Goal: Task Accomplishment & Management: Use online tool/utility

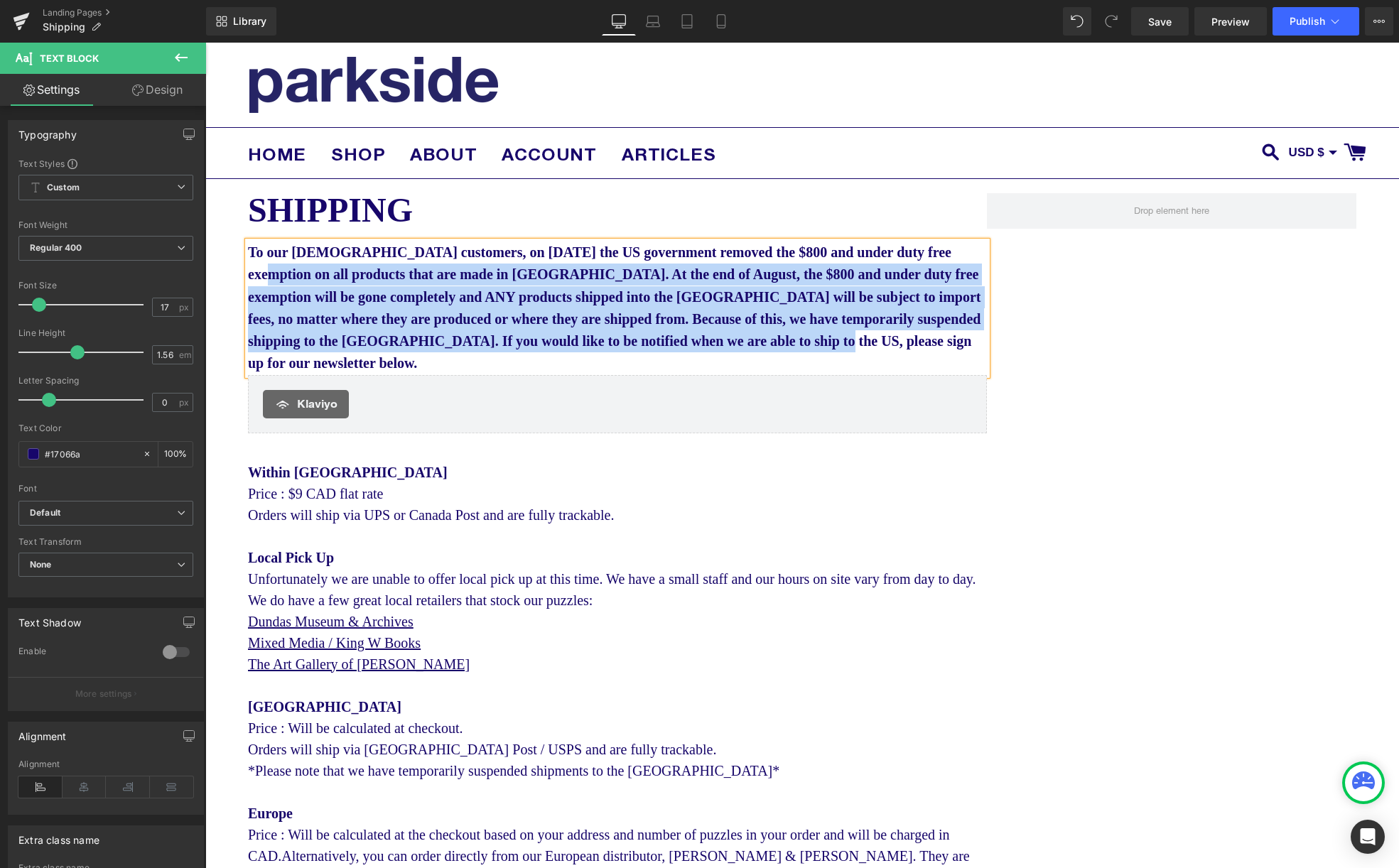
drag, startPoint x: 451, startPoint y: 369, endPoint x: 326, endPoint y: 280, distance: 153.4
click at [326, 280] on p "To our [DEMOGRAPHIC_DATA] customers, on [DATE] the US government removed the $8…" at bounding box center [617, 308] width 738 height 134
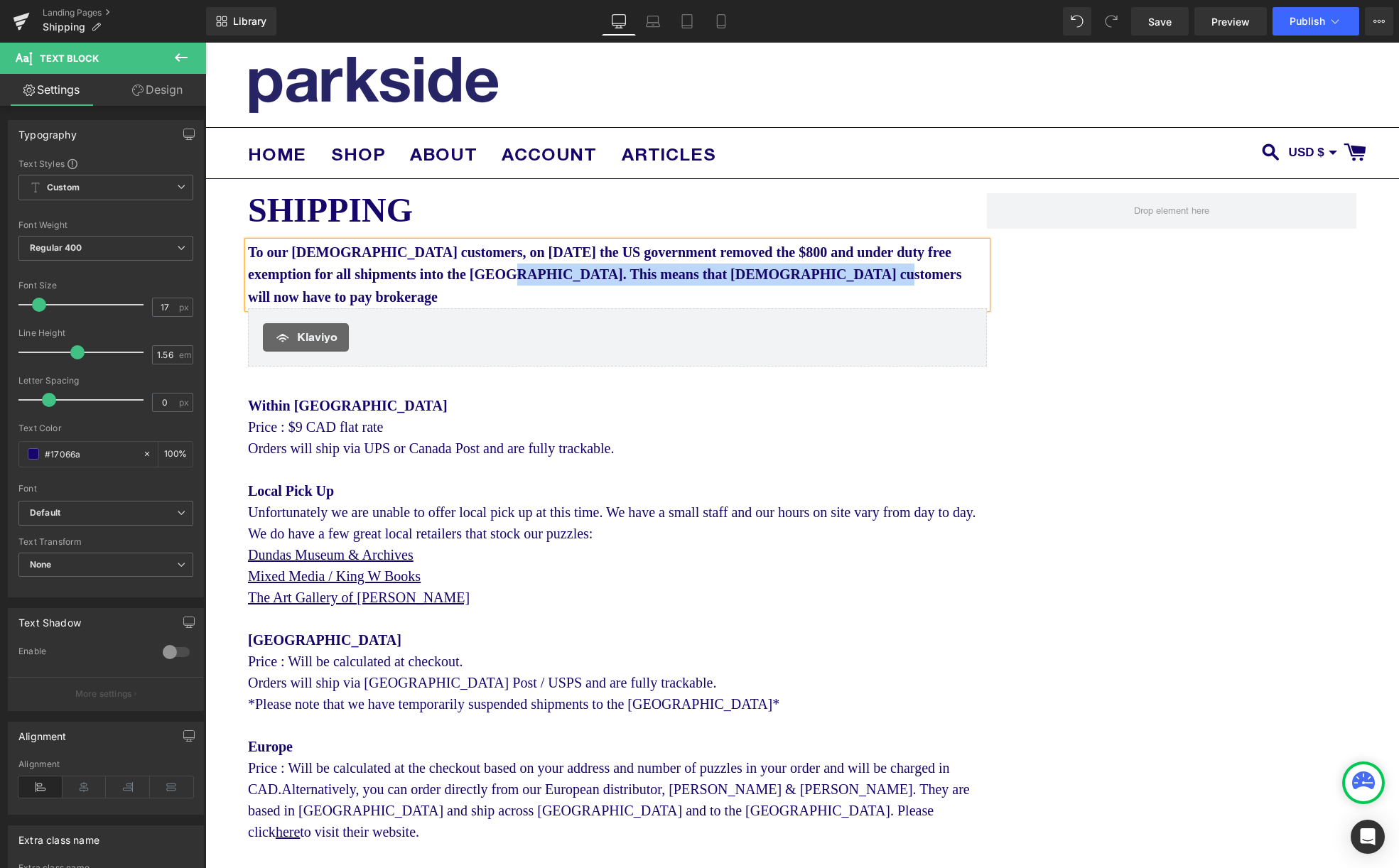
drag, startPoint x: 953, startPoint y: 275, endPoint x: 588, endPoint y: 280, distance: 365.0
click at [588, 280] on p "To our [DEMOGRAPHIC_DATA] customers, on [DATE] the US government removed the $8…" at bounding box center [617, 275] width 738 height 66
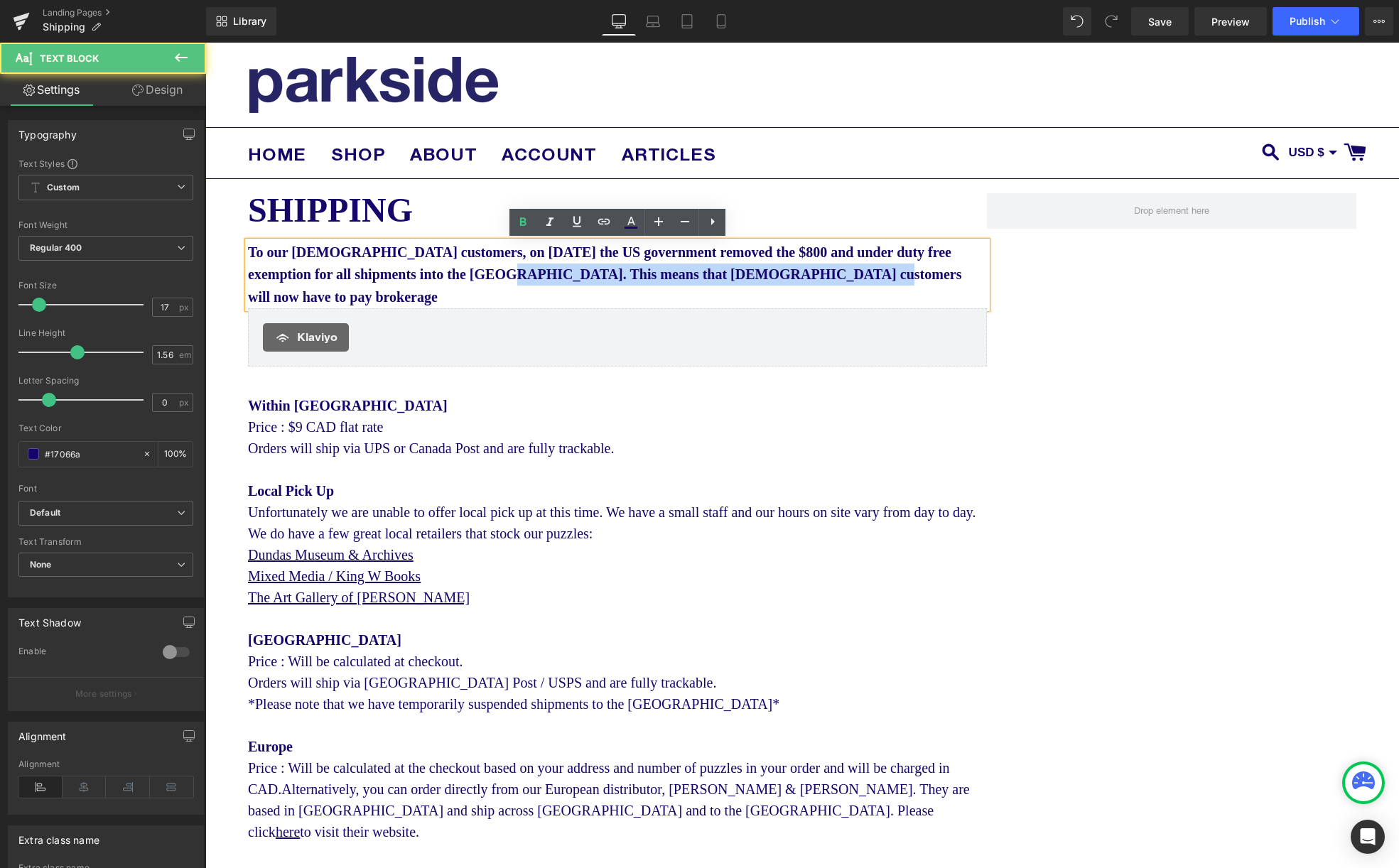
click at [946, 271] on p "To our [DEMOGRAPHIC_DATA] customers, on [DATE] the US government removed the $8…" at bounding box center [617, 275] width 738 height 66
drag, startPoint x: 954, startPoint y: 273, endPoint x: 526, endPoint y: 271, distance: 428.0
click at [526, 271] on p "To our [DEMOGRAPHIC_DATA] customers, on [DATE] the US government removed the $8…" at bounding box center [617, 275] width 738 height 66
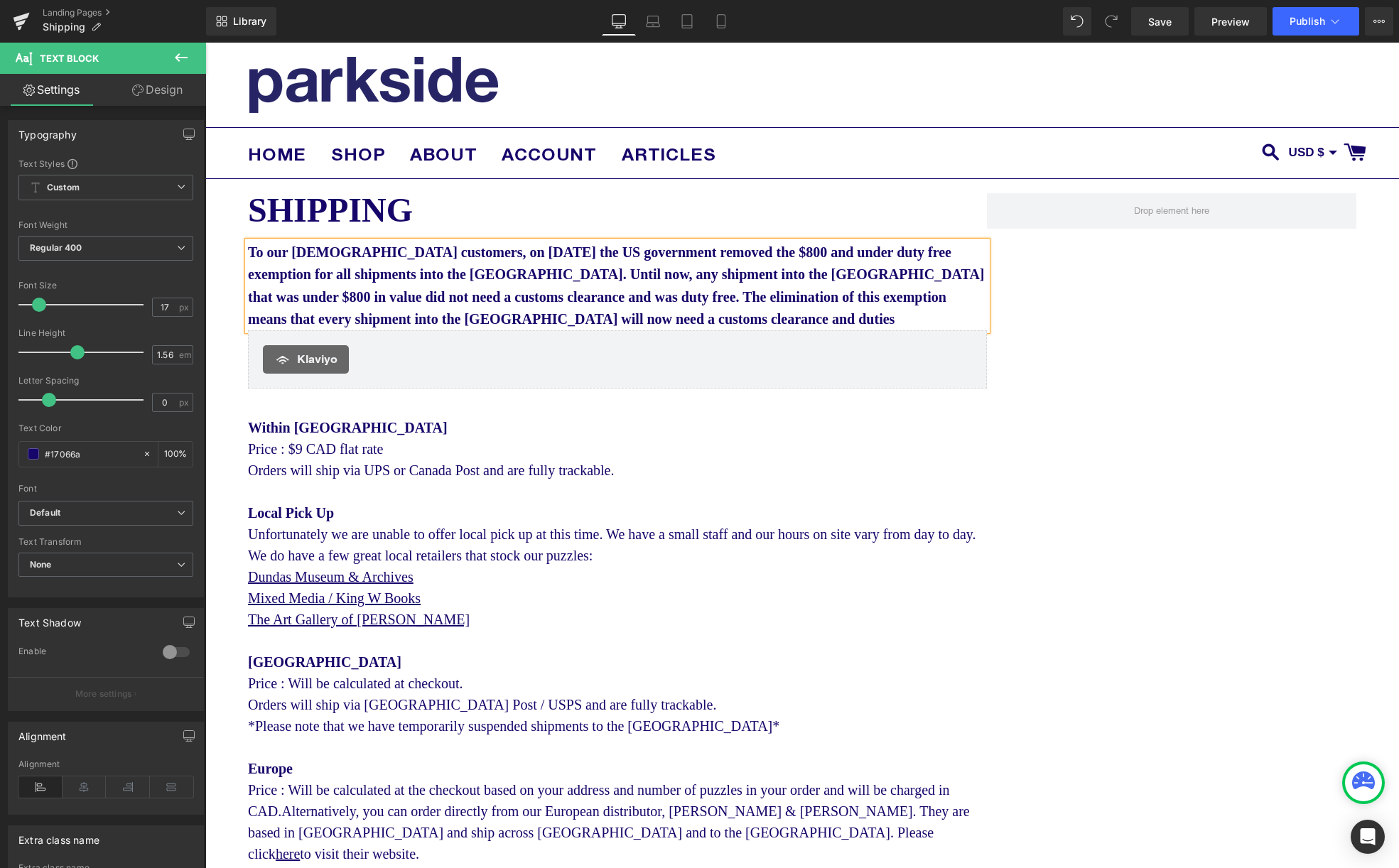
click at [666, 317] on span "To our [DEMOGRAPHIC_DATA] customers, on [DATE] the US government removed the $8…" at bounding box center [616, 285] width 736 height 82
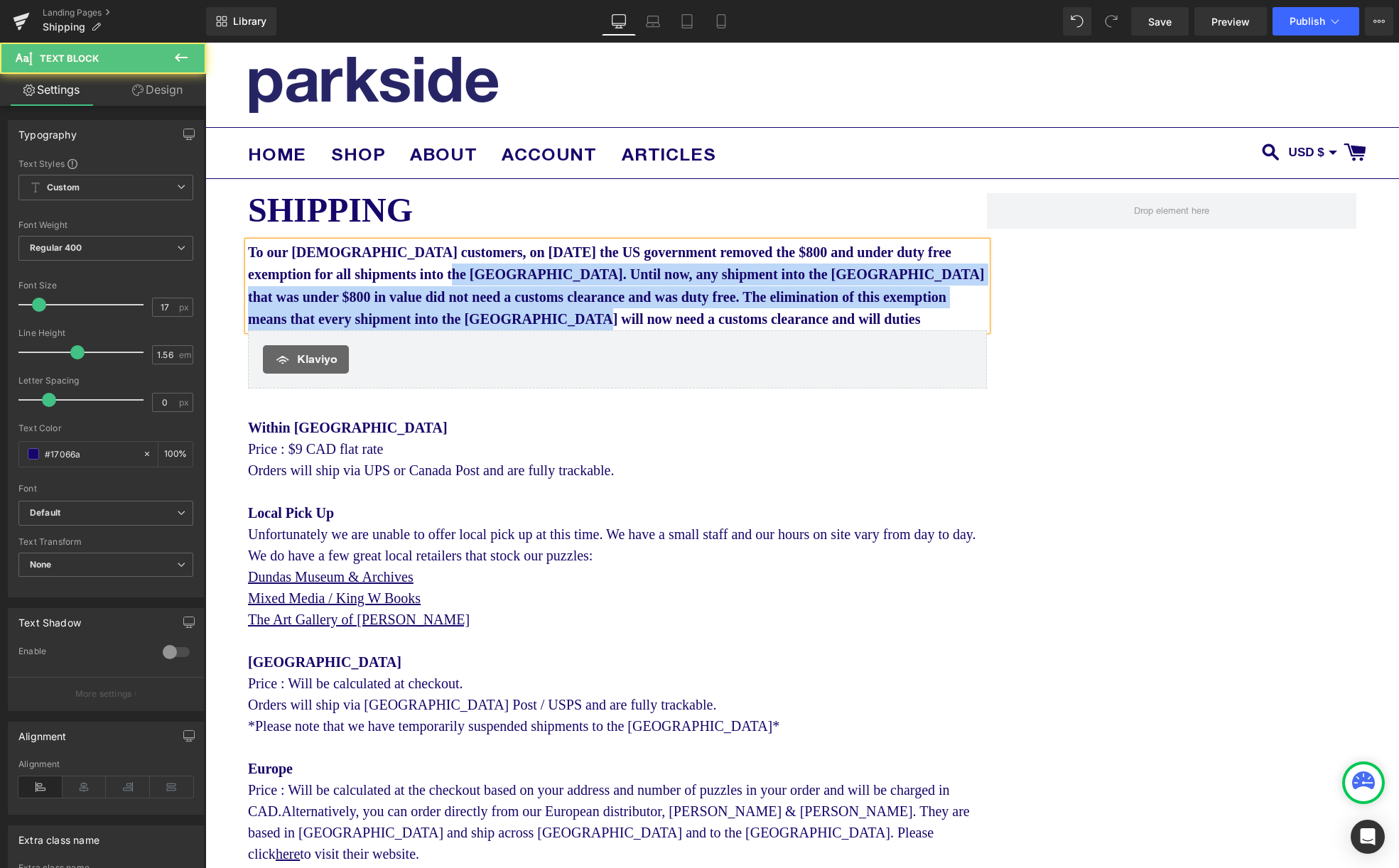
drag, startPoint x: 737, startPoint y: 324, endPoint x: 525, endPoint y: 277, distance: 217.1
click at [523, 277] on p "To our [DEMOGRAPHIC_DATA] customers, on [DATE] the US government removed the $8…" at bounding box center [617, 286] width 738 height 89
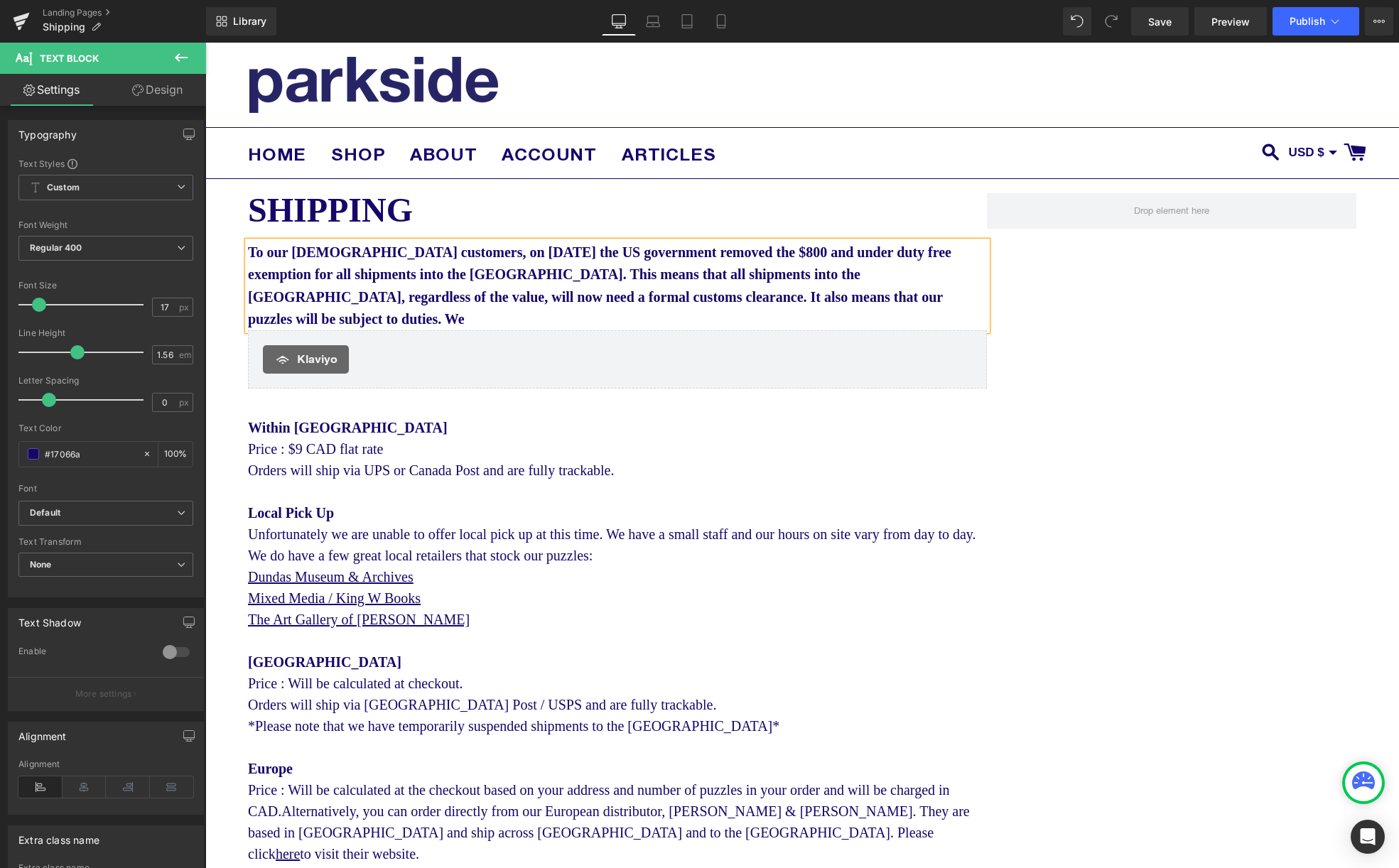
click at [861, 298] on span "To our [DEMOGRAPHIC_DATA] customers, on [DATE] the US government removed the $8…" at bounding box center [600, 285] width 703 height 82
click at [292, 317] on p "To our [DEMOGRAPHIC_DATA] customers, on [DATE] the US government removed the $8…" at bounding box center [617, 286] width 738 height 89
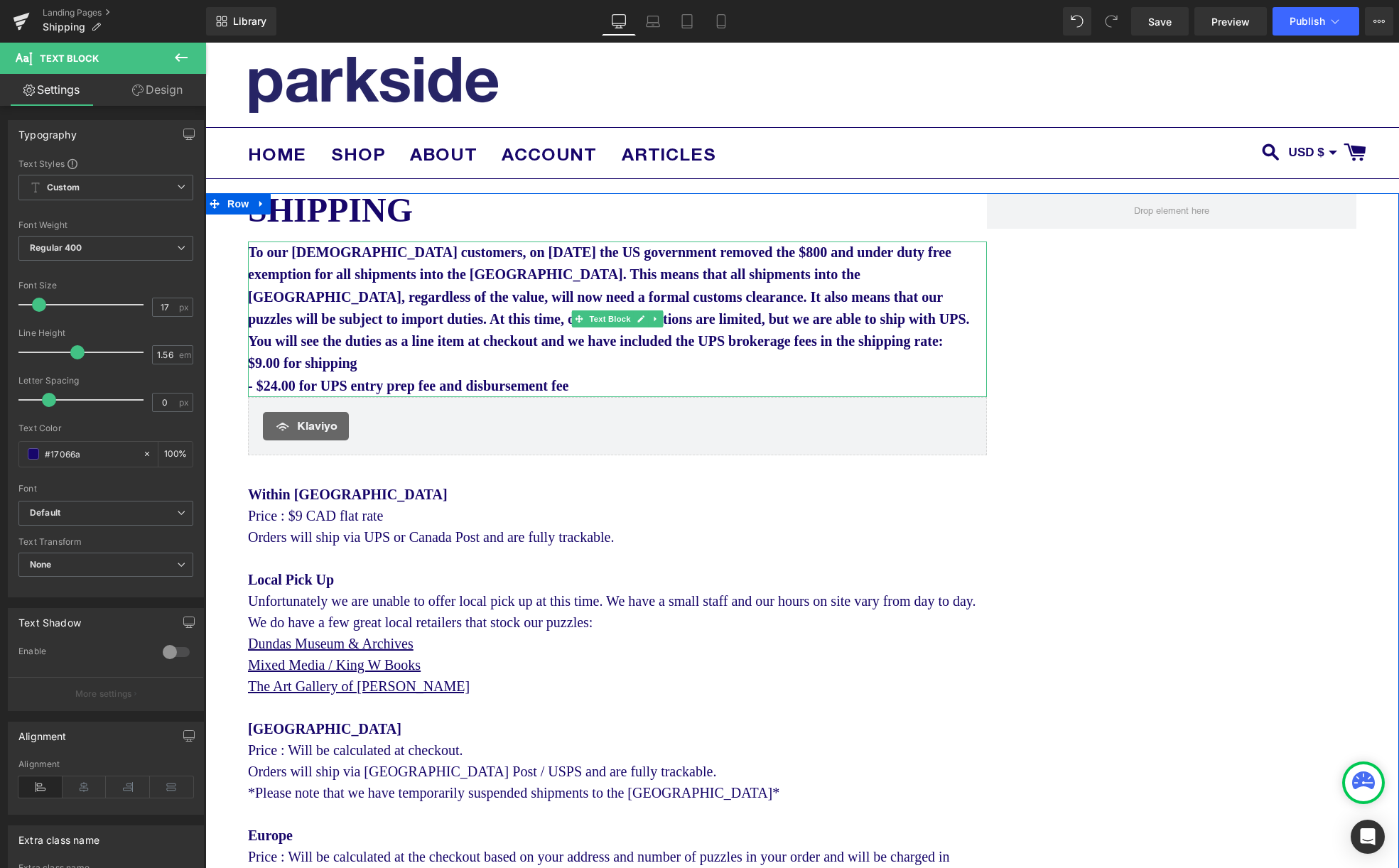
click at [251, 367] on span "$9.00 for shipping" at bounding box center [302, 363] width 109 height 15
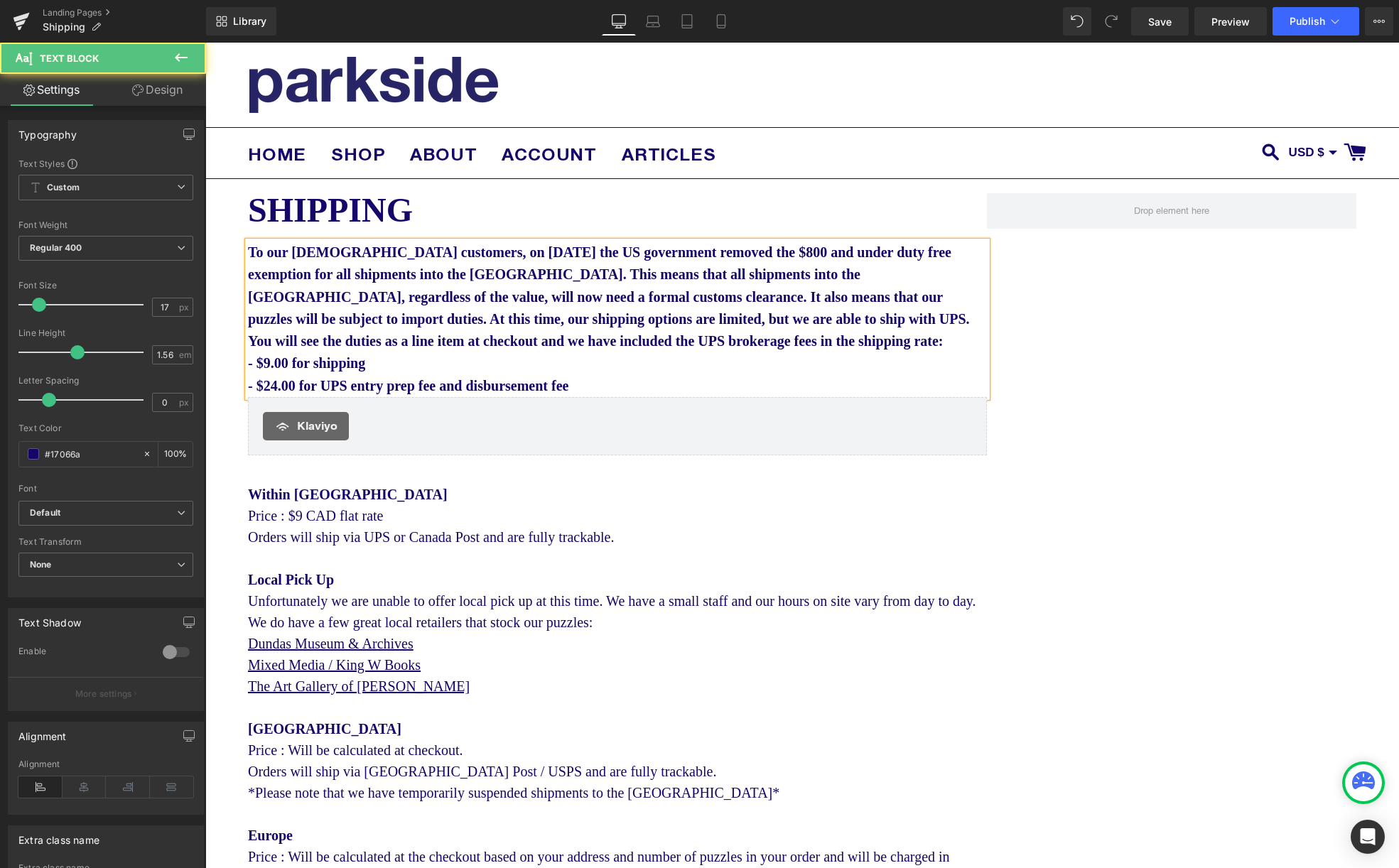
click at [612, 389] on p "- $24.00 for UPS entry prep fee and disbursement fee" at bounding box center [617, 386] width 738 height 22
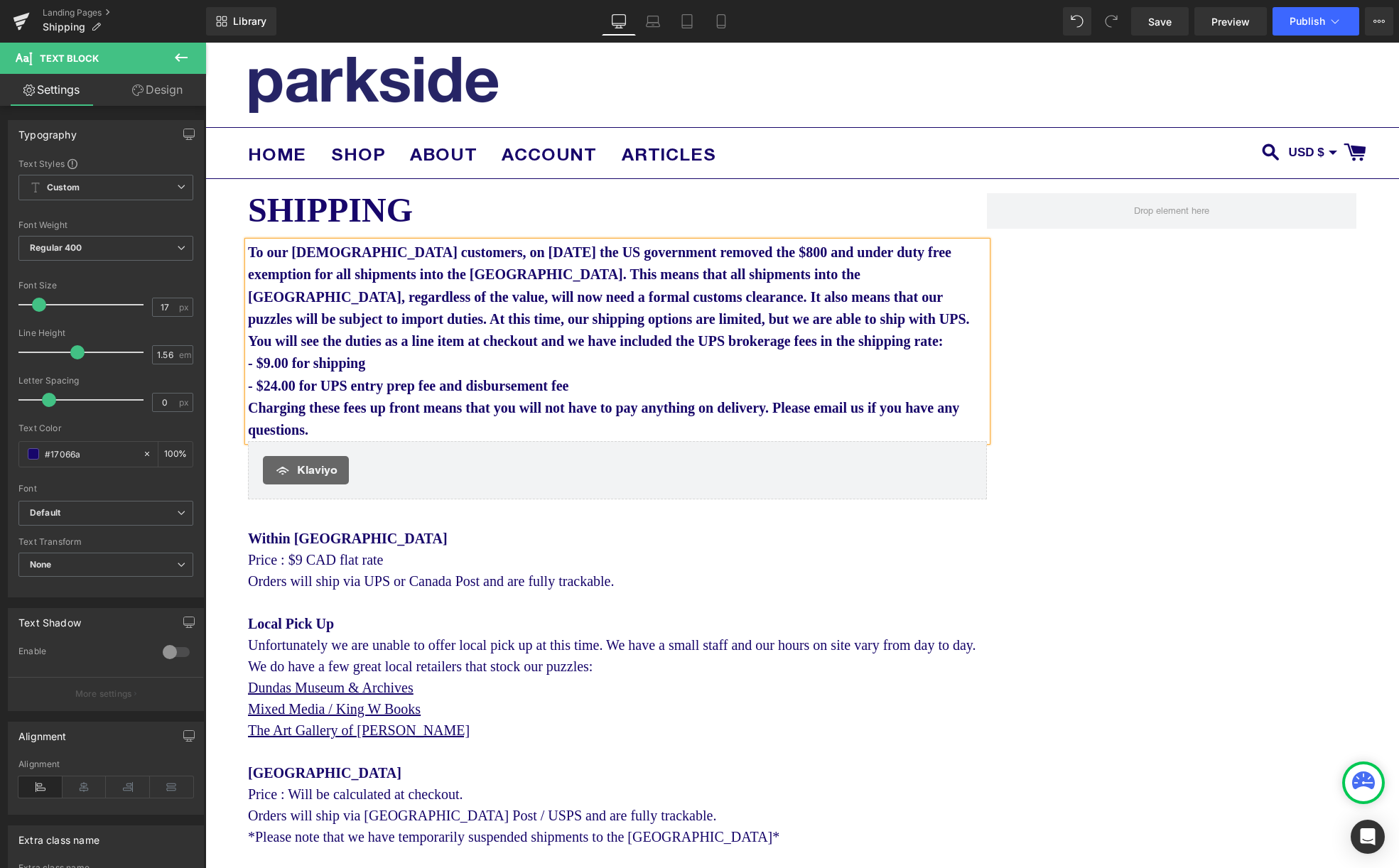
click at [620, 390] on p "- $24.00 for UPS entry prep fee and disbursement fee" at bounding box center [617, 386] width 738 height 22
click at [378, 430] on b "Charging these fees up front means that you will not have to pay anything on de…" at bounding box center [604, 419] width 711 height 38
click at [424, 431] on p "Charging these fees up front means that you will not have to pay anything on de…" at bounding box center [617, 419] width 738 height 45
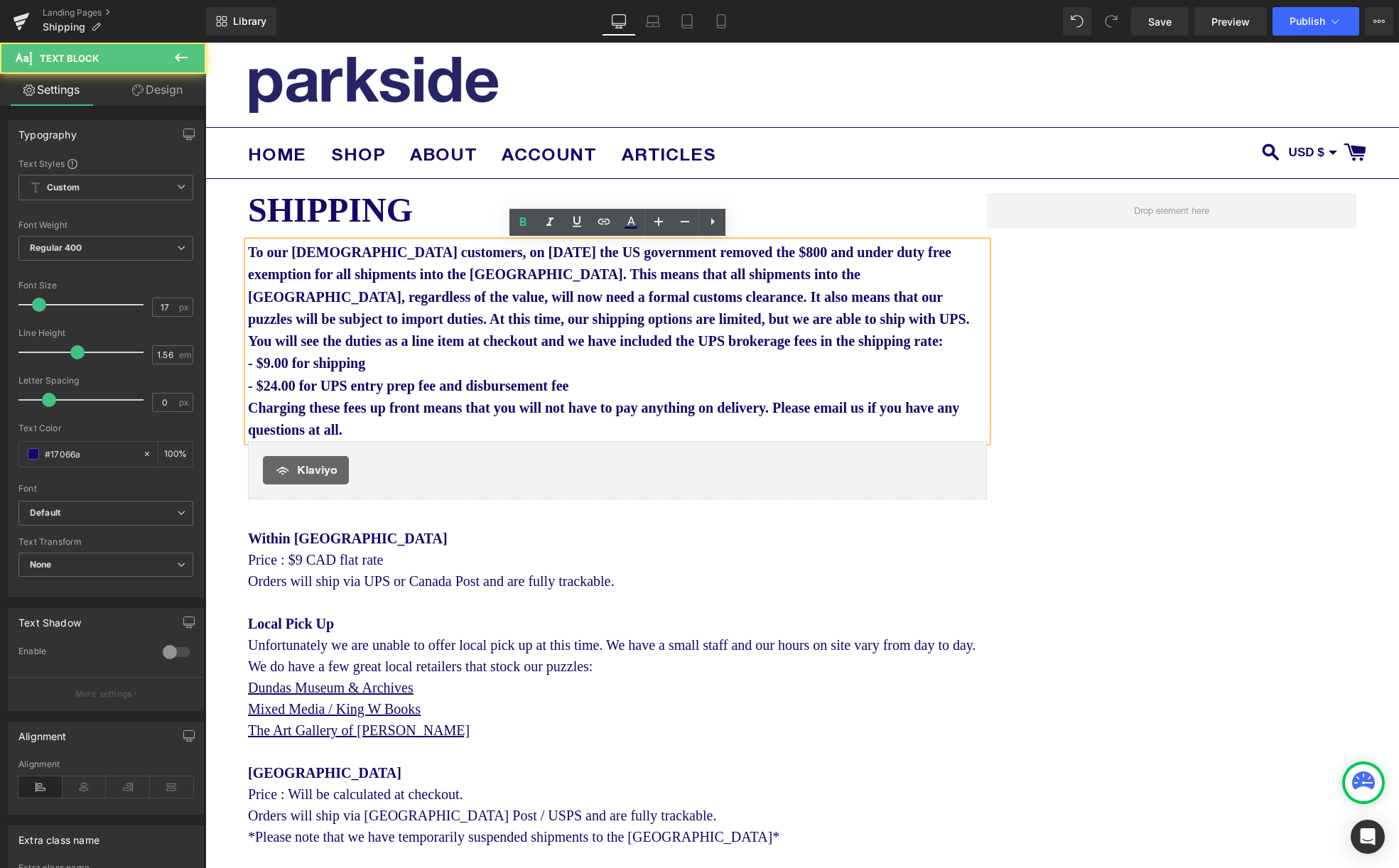
drag, startPoint x: 833, startPoint y: 406, endPoint x: 829, endPoint y: 415, distance: 9.8
click at [833, 406] on b "Charging these fees up front means that you will not have to pay anything on de…" at bounding box center [604, 419] width 711 height 38
click at [303, 362] on span "- $9.00 for shipping" at bounding box center [307, 363] width 118 height 15
click at [428, 370] on p "- $9.00 flat rate shipping" at bounding box center [617, 363] width 738 height 22
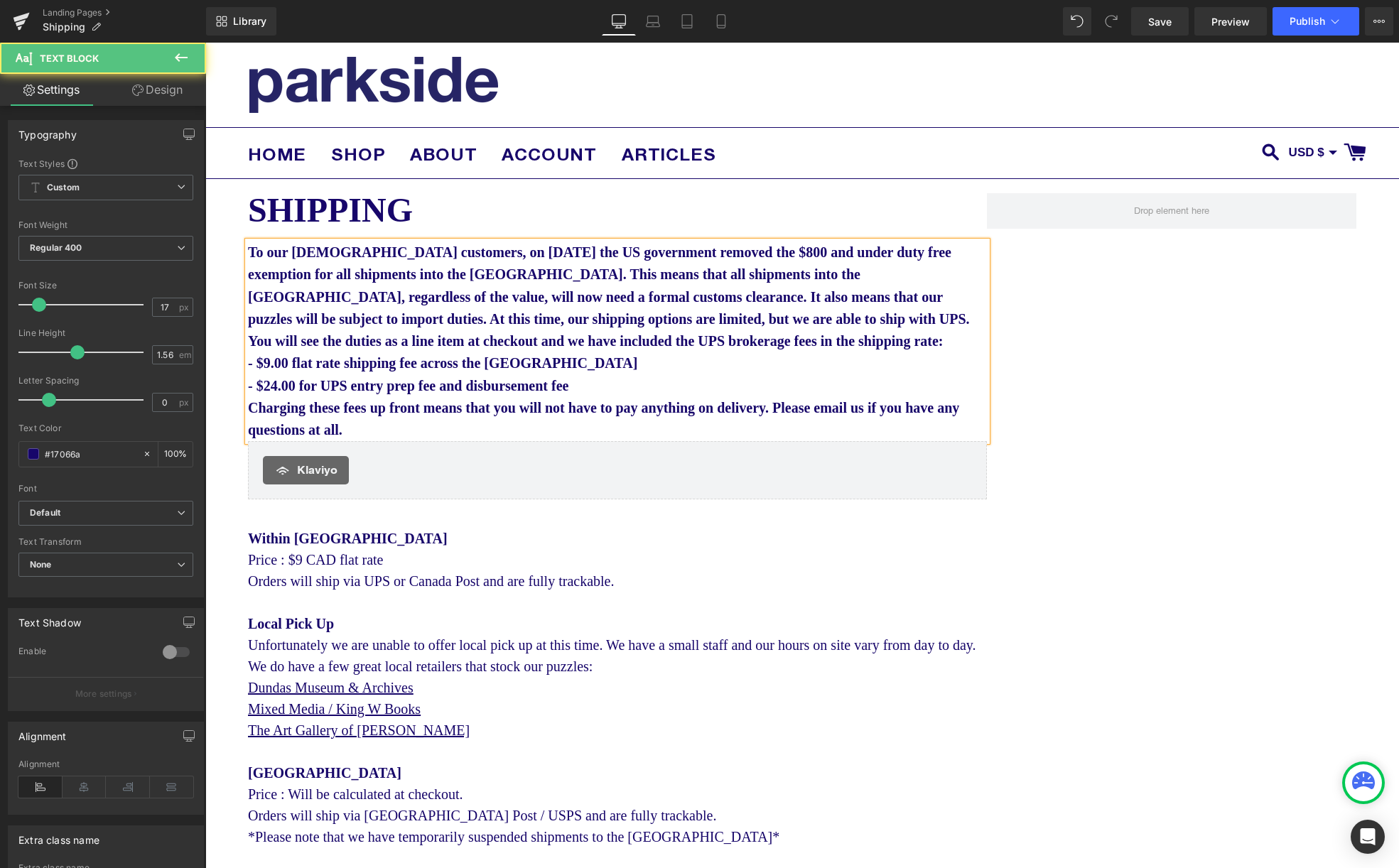
click at [306, 386] on span "- $24.00 for UPS entry prep fee and disbursement fee" at bounding box center [409, 386] width 320 height 15
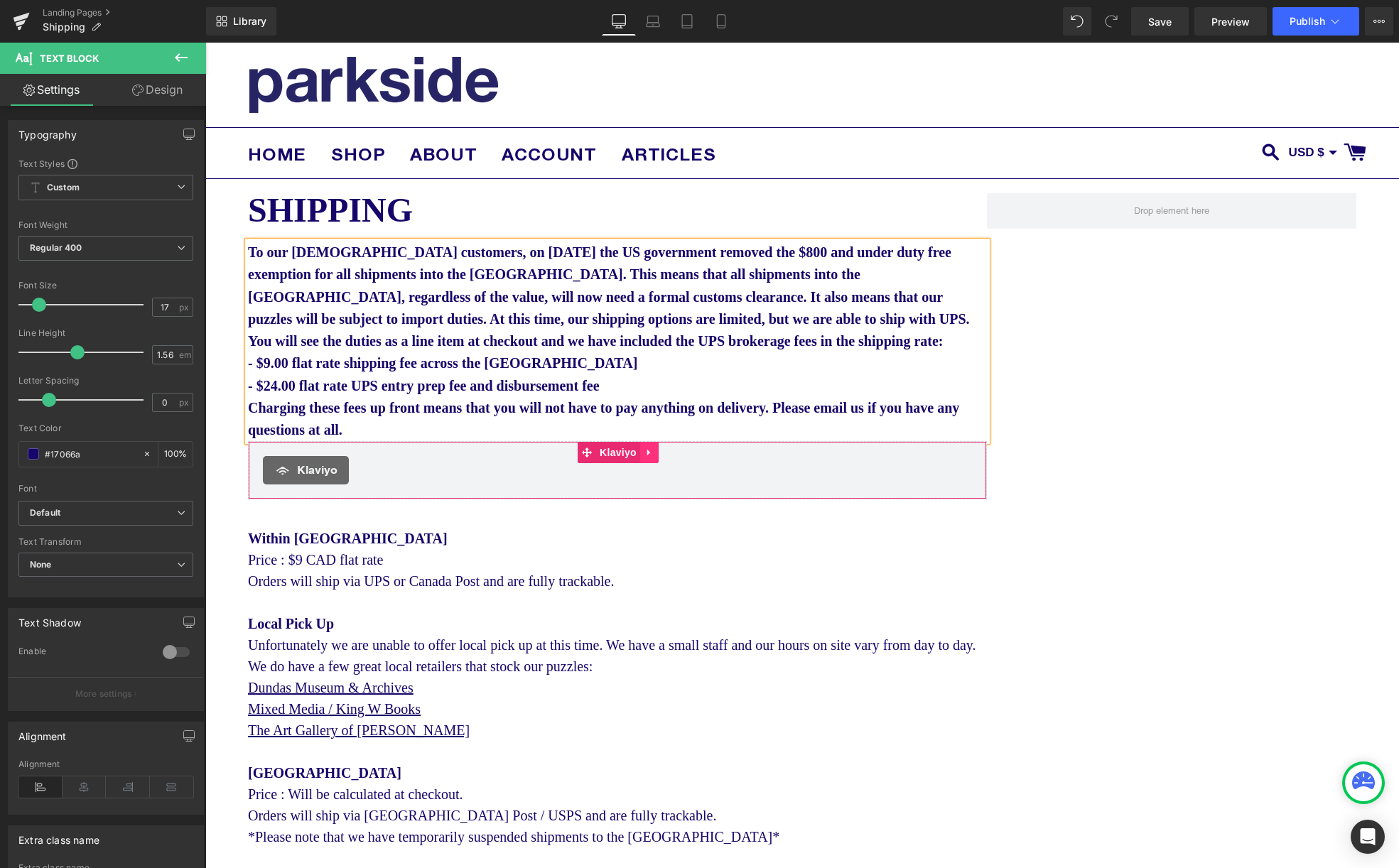
click at [645, 454] on icon at bounding box center [649, 452] width 9 height 10
click at [658, 453] on icon at bounding box center [659, 452] width 9 height 9
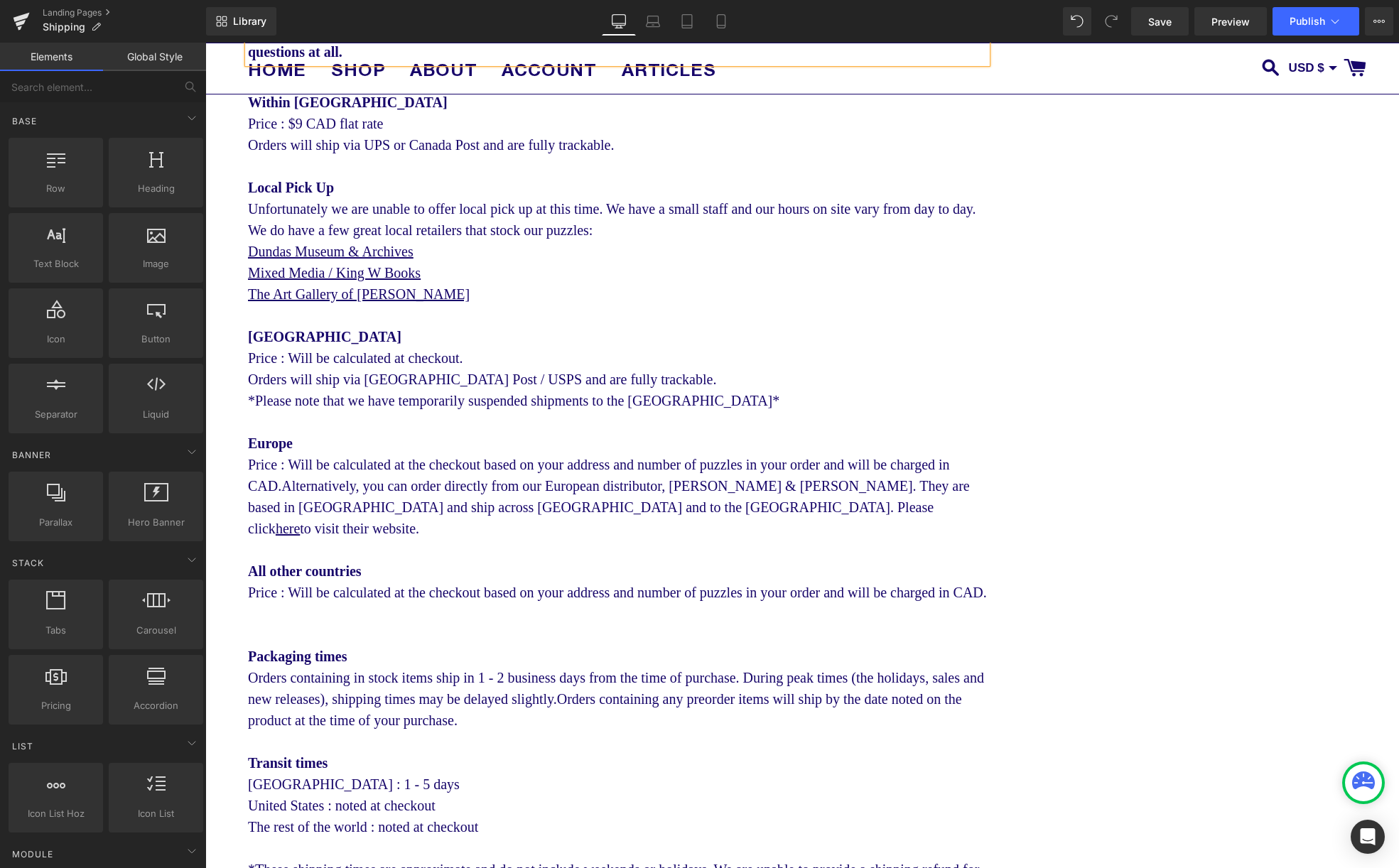
scroll to position [389, 0]
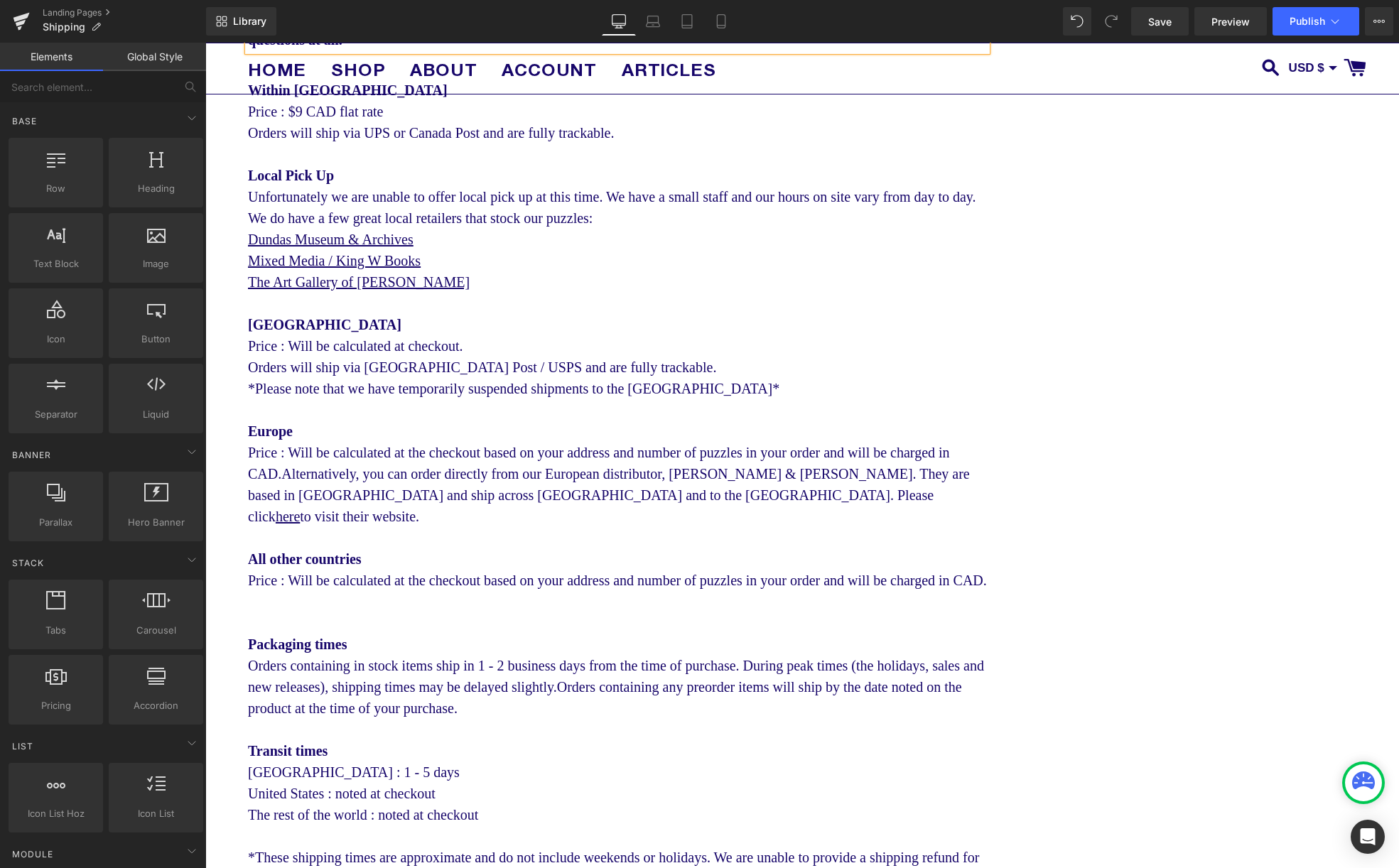
click at [688, 388] on div "United States Price : Will be calculated at checkout. Orders will ship via [GEO…" at bounding box center [617, 356] width 738 height 85
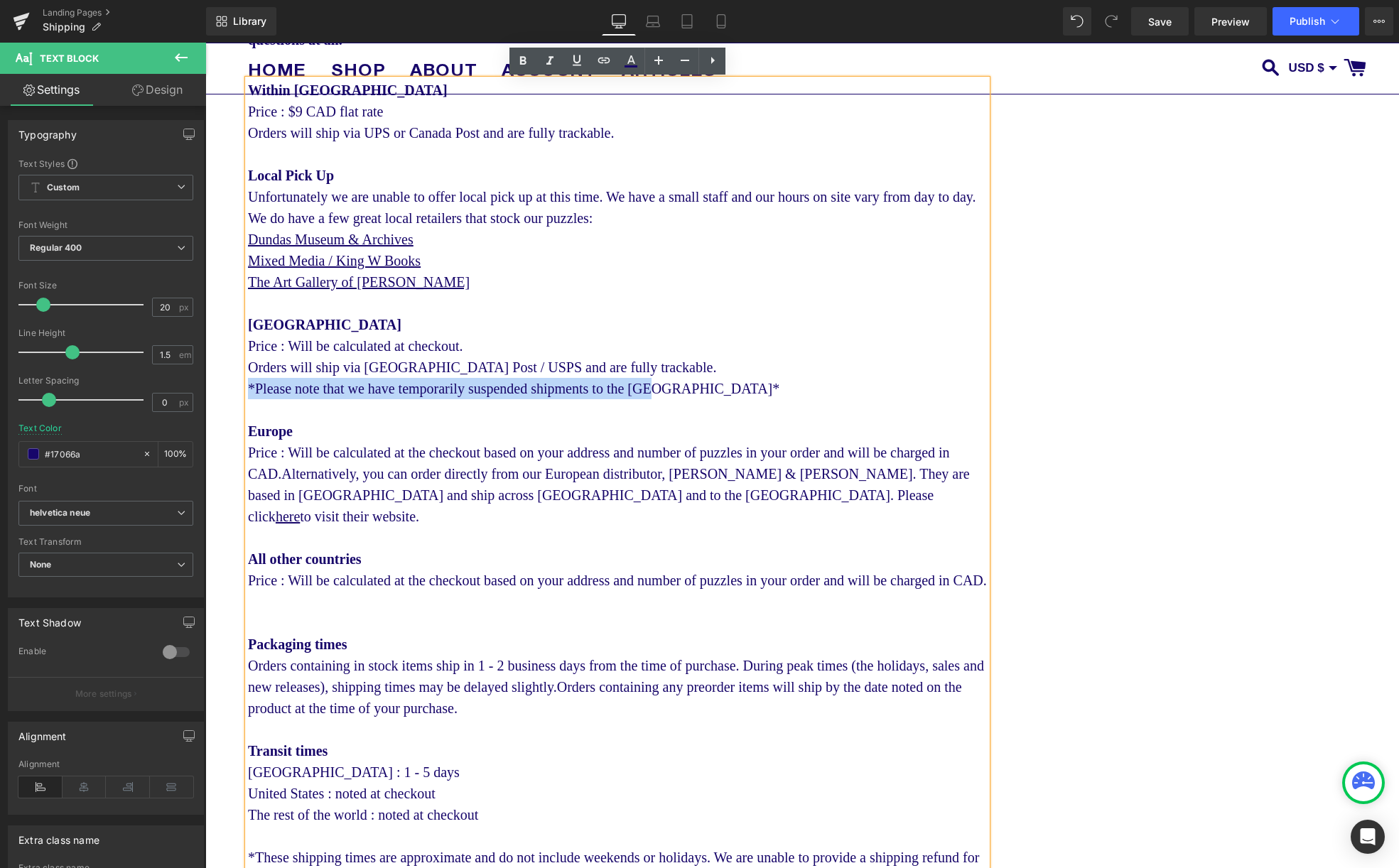
drag, startPoint x: 705, startPoint y: 389, endPoint x: 250, endPoint y: 399, distance: 455.1
click at [250, 399] on div "United States Price : Will be calculated at checkout. Orders will ship via [GEO…" at bounding box center [617, 356] width 738 height 85
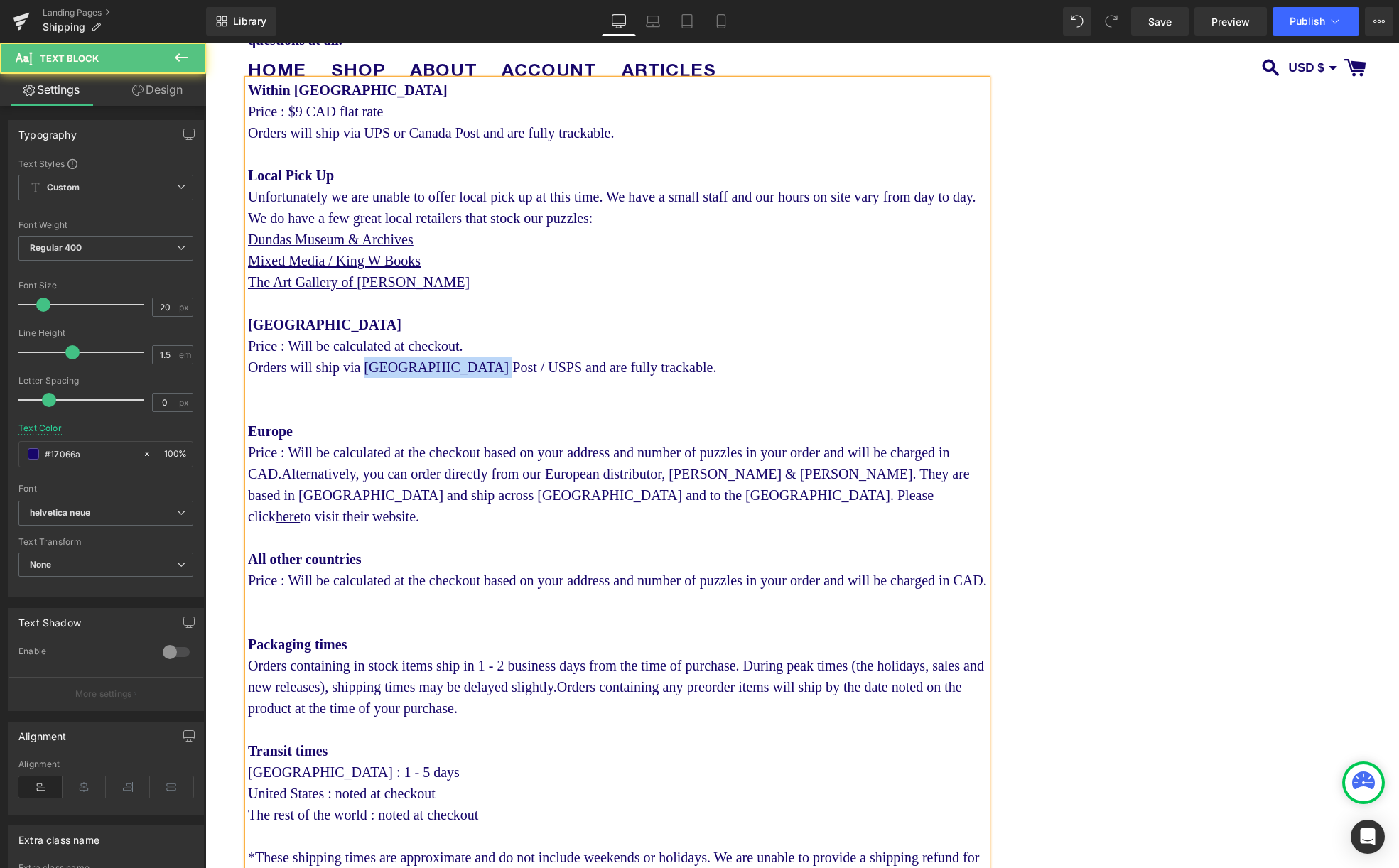
drag, startPoint x: 502, startPoint y: 368, endPoint x: 374, endPoint y: 372, distance: 128.1
click at [374, 372] on div "United States Price : Will be calculated at checkout. Orders will ship via [GEO…" at bounding box center [617, 356] width 738 height 85
click at [573, 372] on div "United States Price : Will be calculated at checkout. Orders will ship via UPS …" at bounding box center [617, 356] width 738 height 85
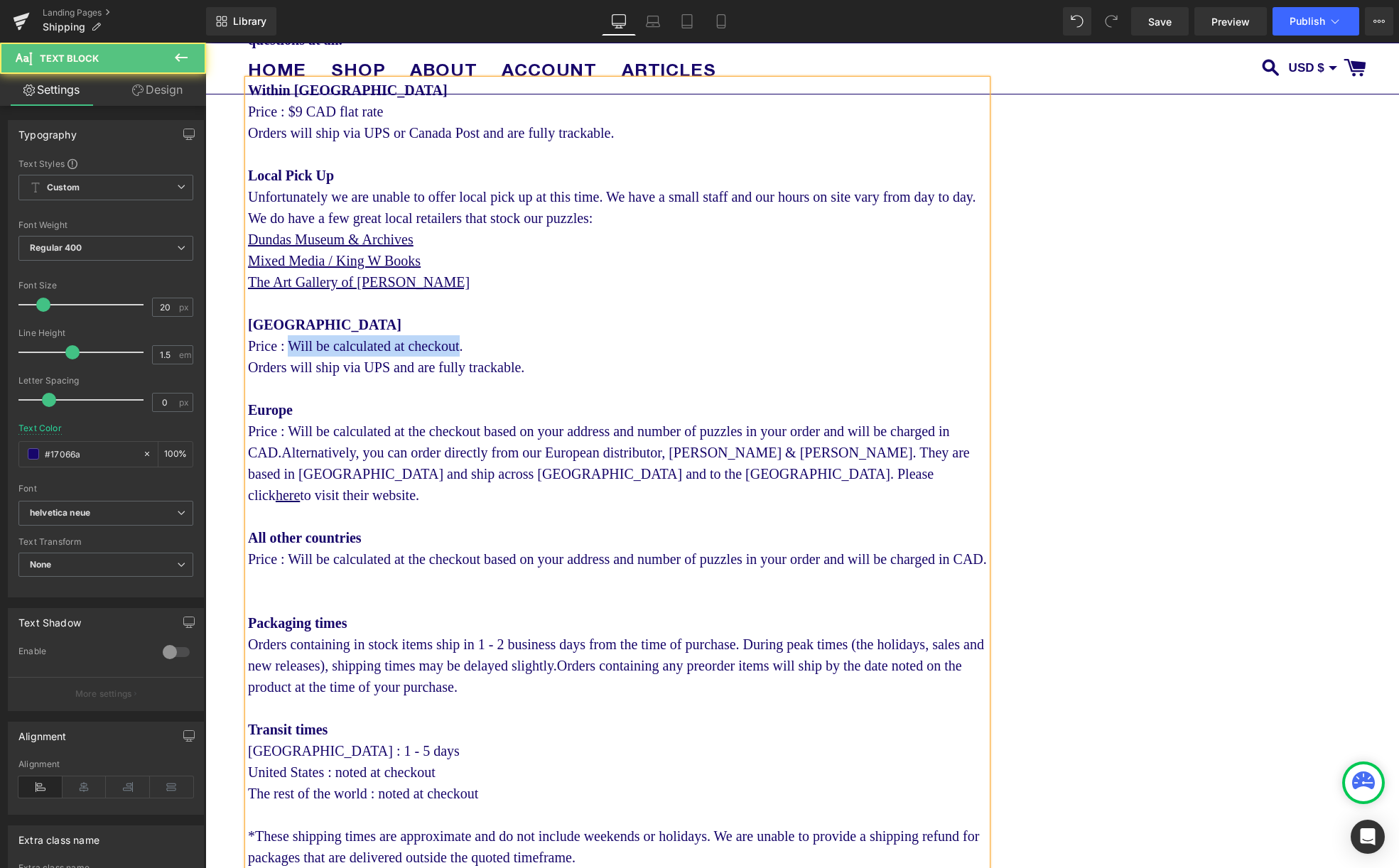
drag, startPoint x: 481, startPoint y: 349, endPoint x: 295, endPoint y: 347, distance: 186.0
click at [295, 347] on div "United States Price : Will be calculated at checkout. Orders will ship via UPS …" at bounding box center [617, 345] width 738 height 63
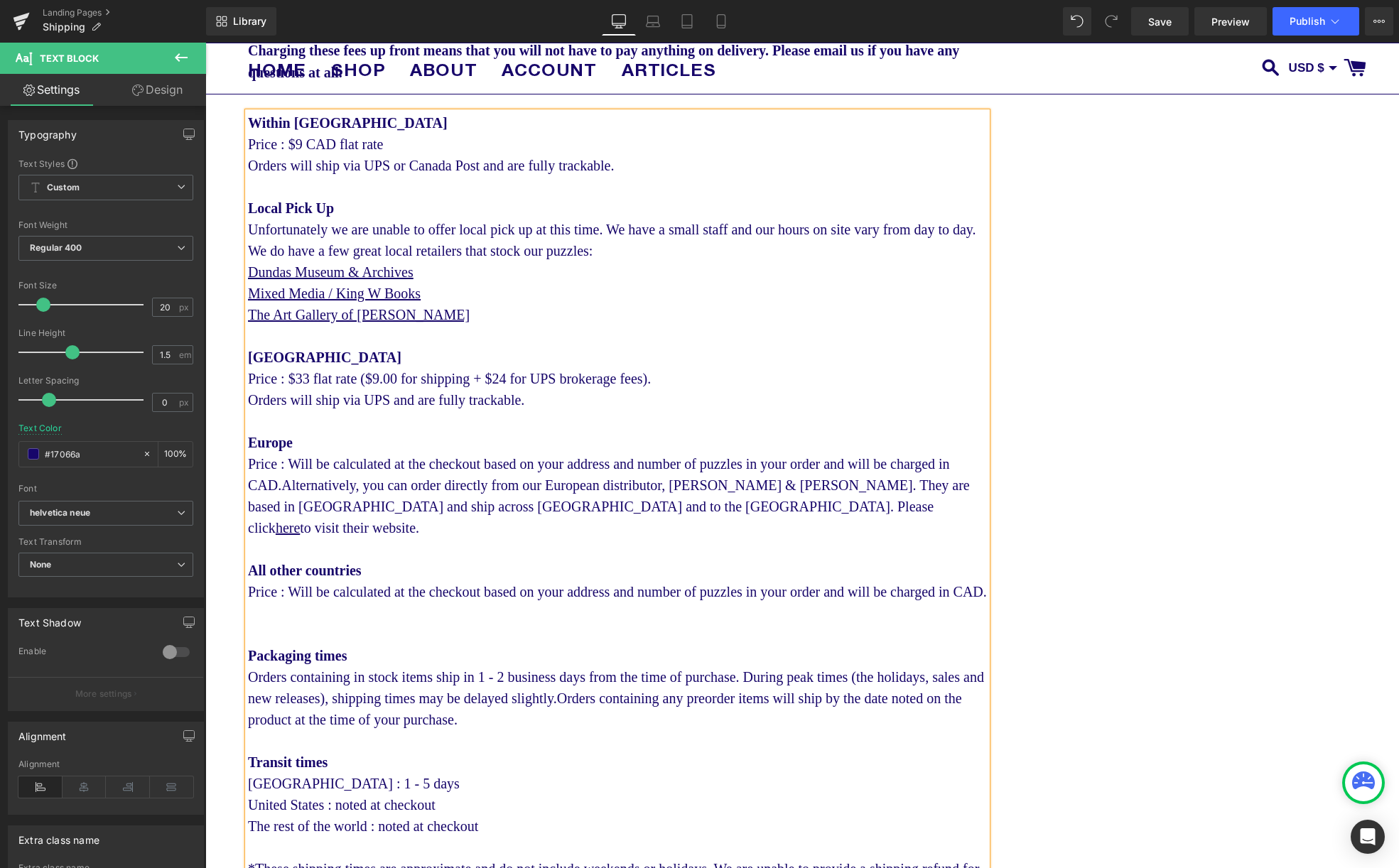
scroll to position [347, 0]
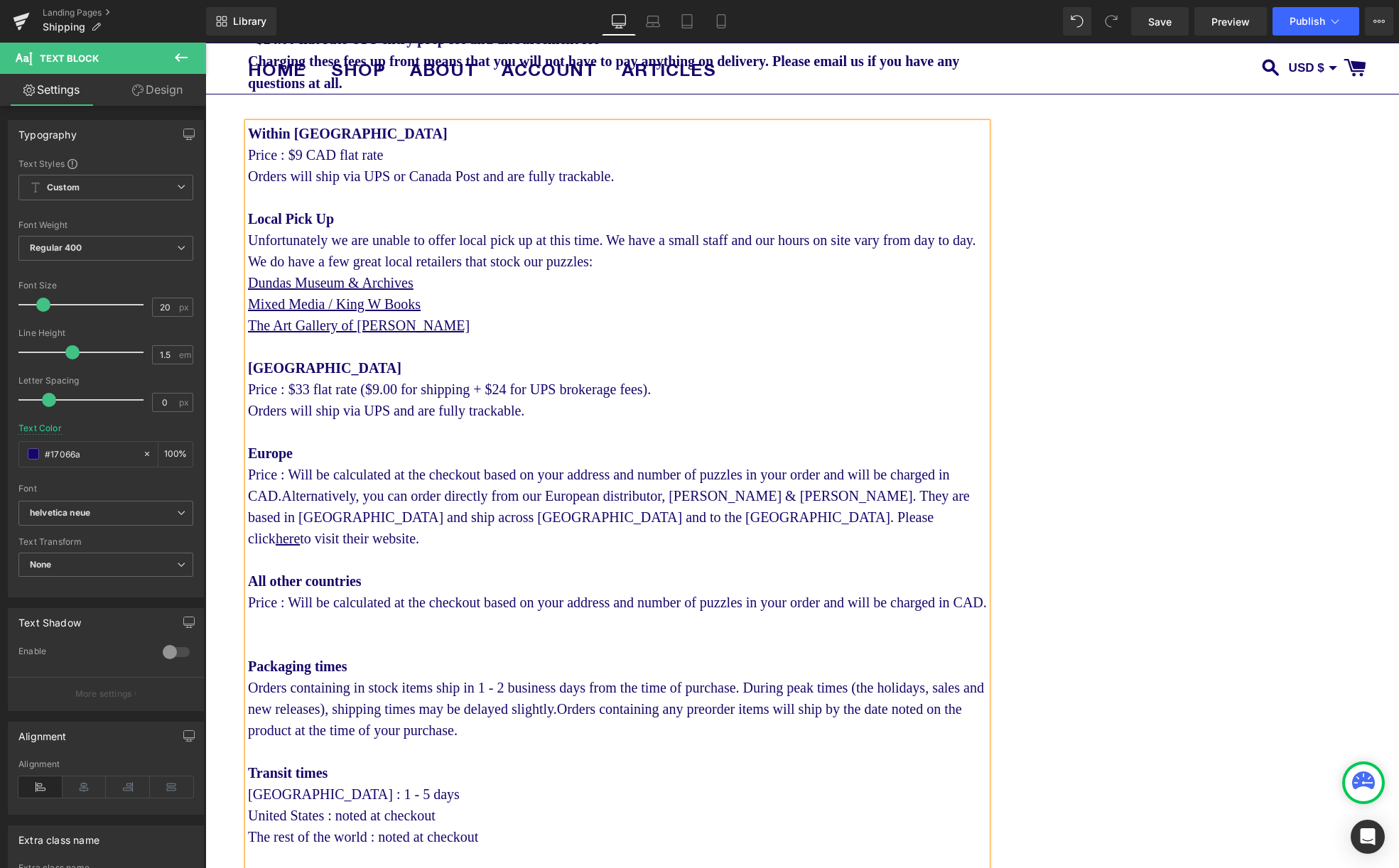
drag, startPoint x: 315, startPoint y: 389, endPoint x: 322, endPoint y: 426, distance: 37.7
click at [315, 389] on div "United States Price : $33 flat rate ($9.00 for shipping + $24 for UPS brokerage…" at bounding box center [617, 389] width 738 height 63
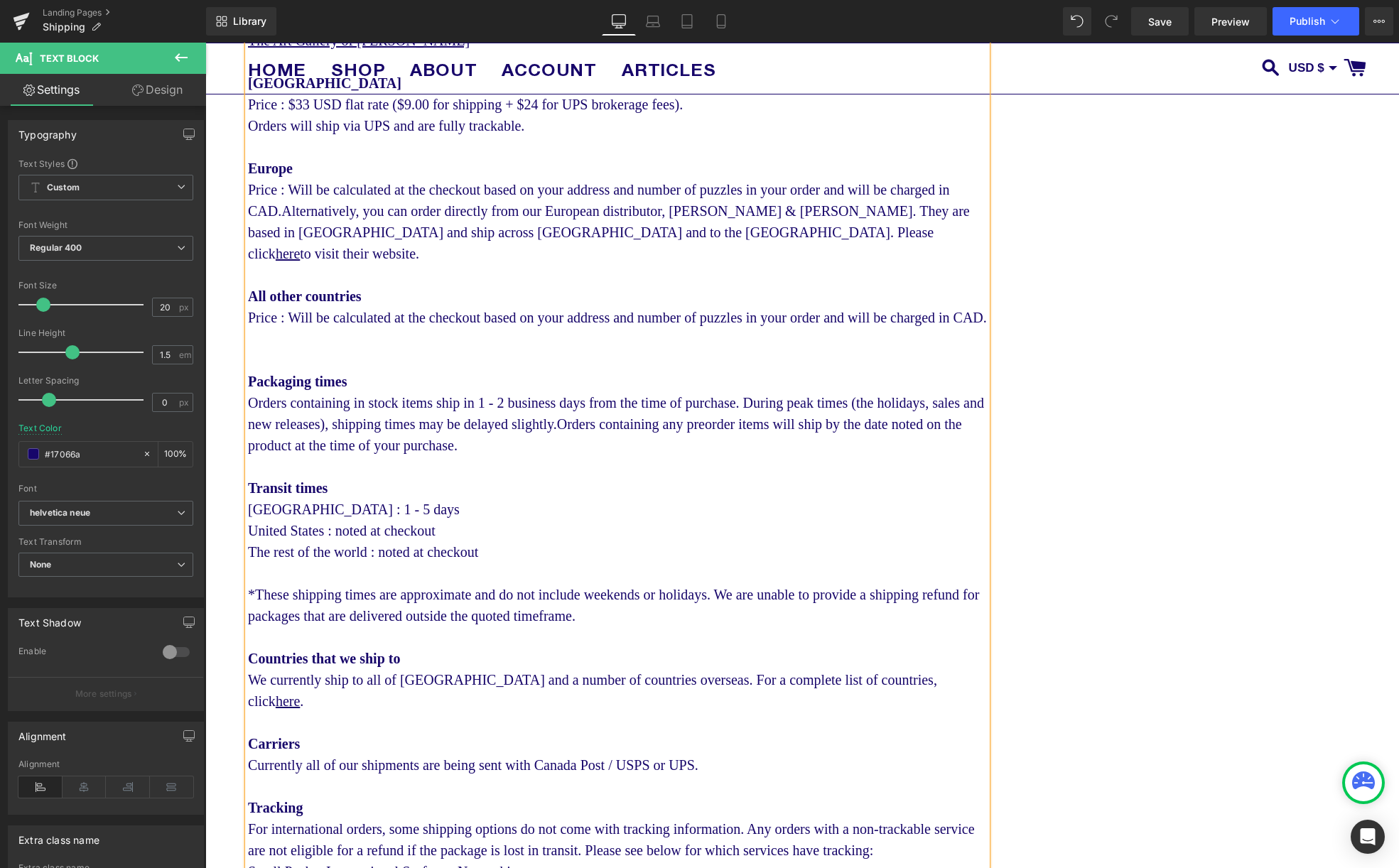
scroll to position [0, 0]
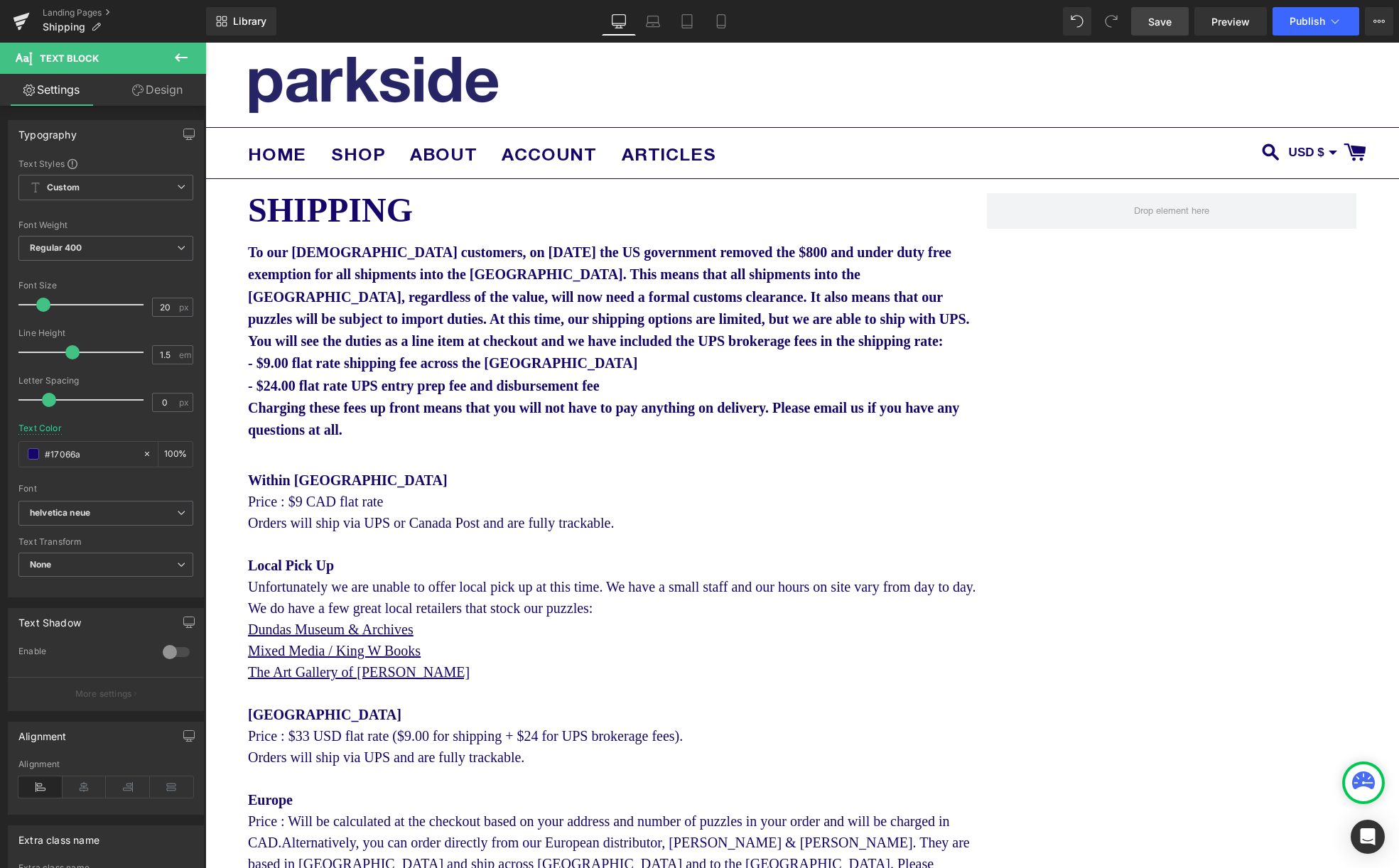
click at [1150, 14] on span "Save" at bounding box center [1159, 22] width 24 height 15
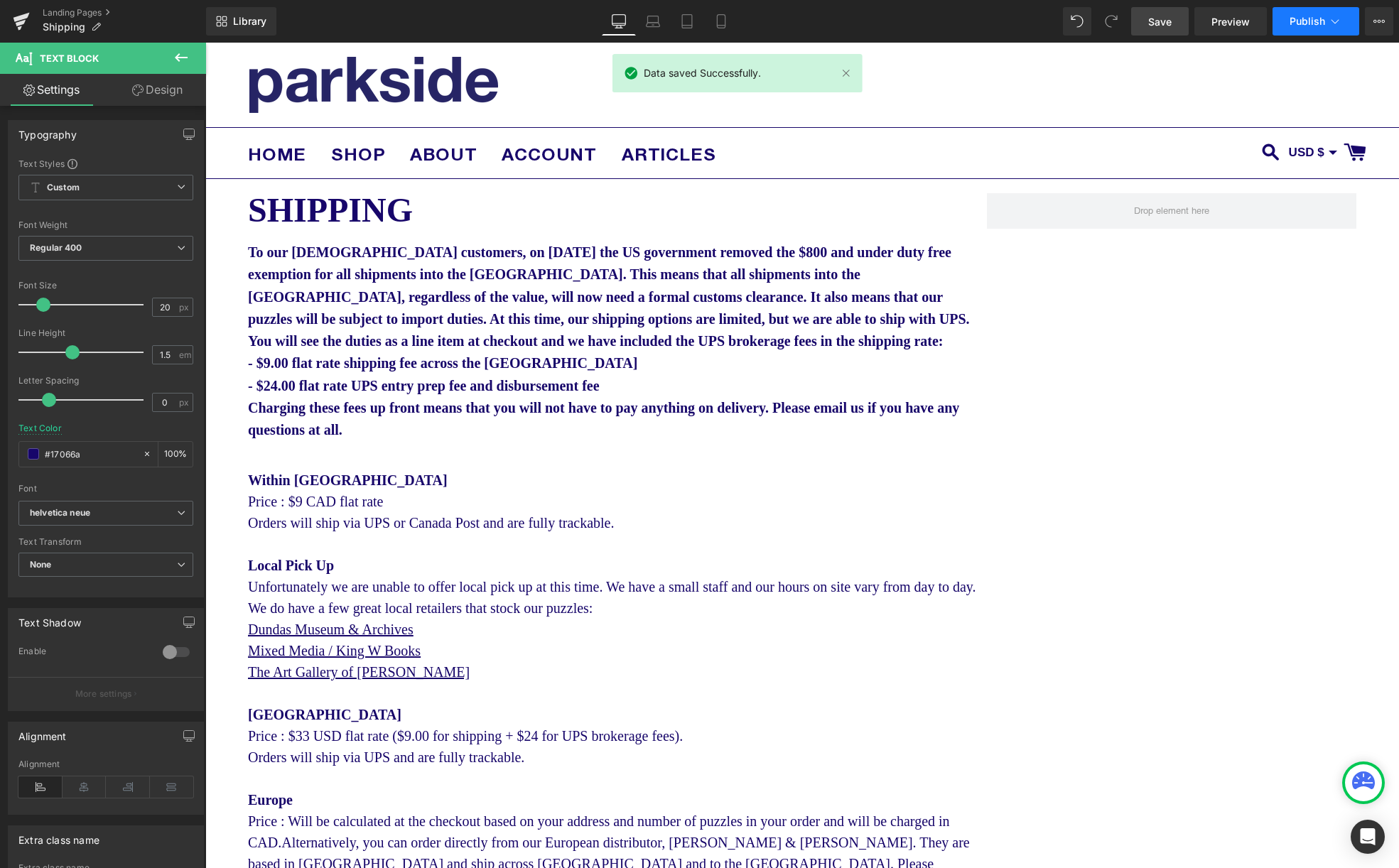
click at [1304, 24] on span "Publish" at bounding box center [1306, 21] width 35 height 11
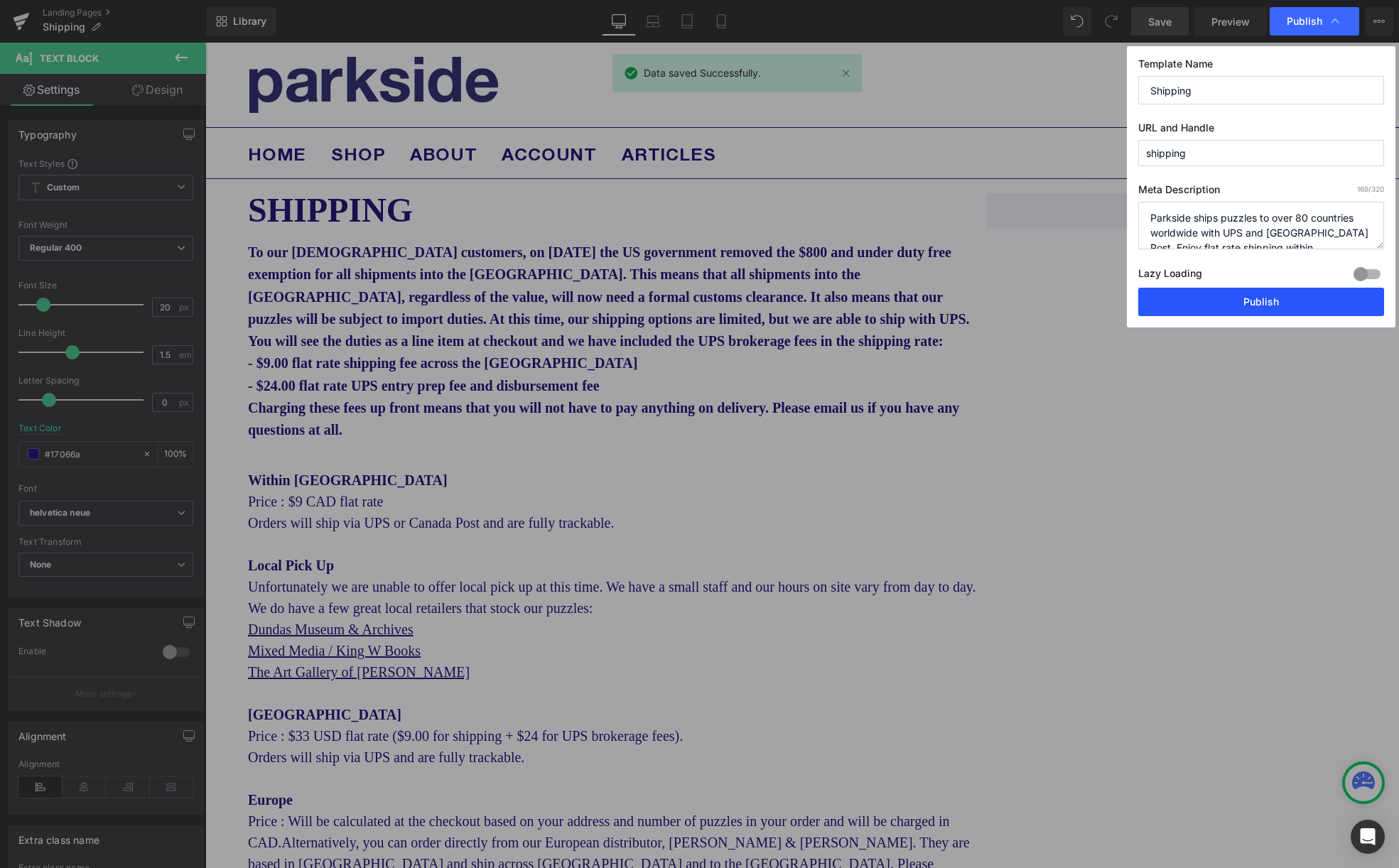
click at [1273, 307] on button "Publish" at bounding box center [1261, 302] width 245 height 28
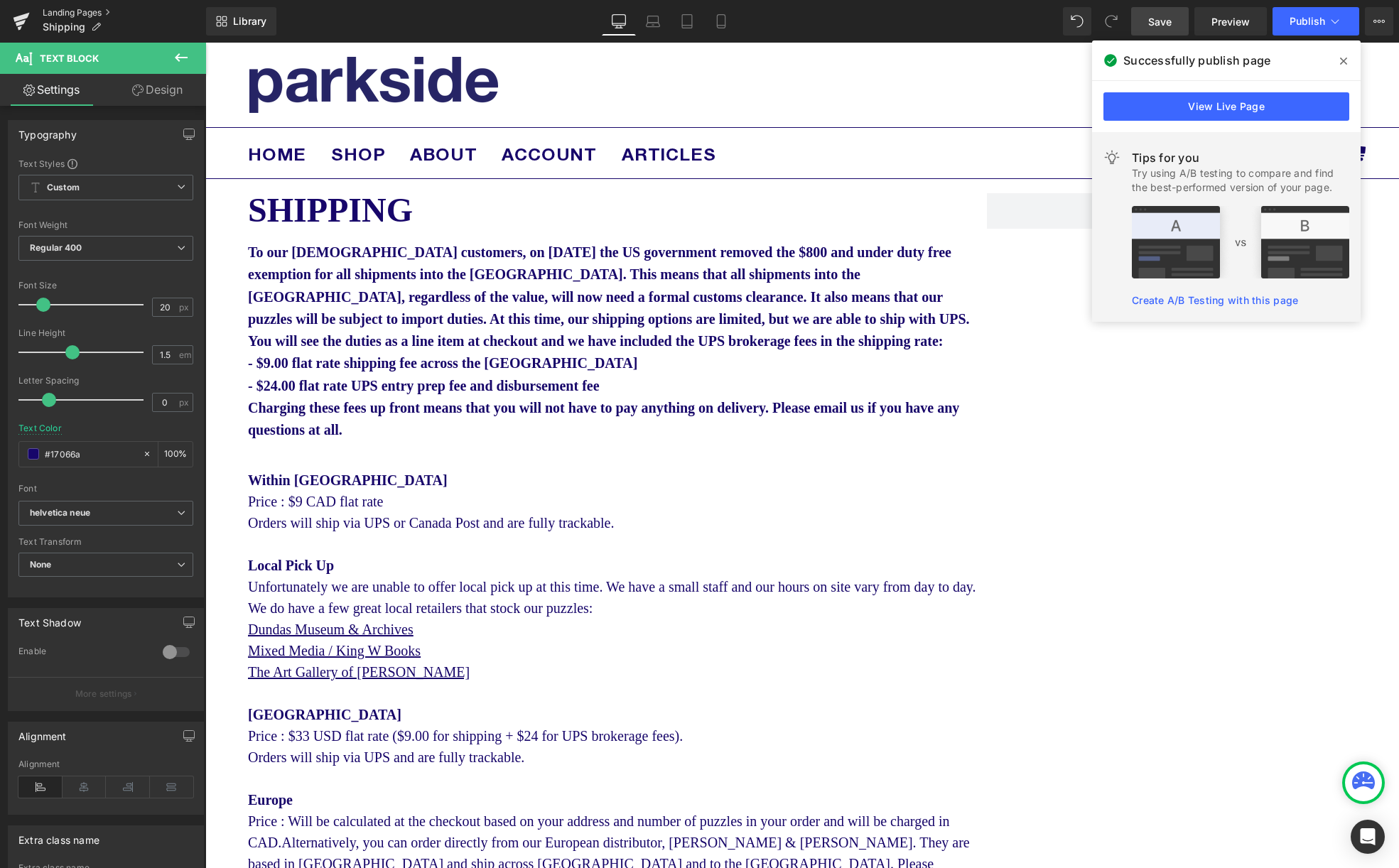
click at [78, 11] on link "Landing Pages" at bounding box center [124, 12] width 163 height 11
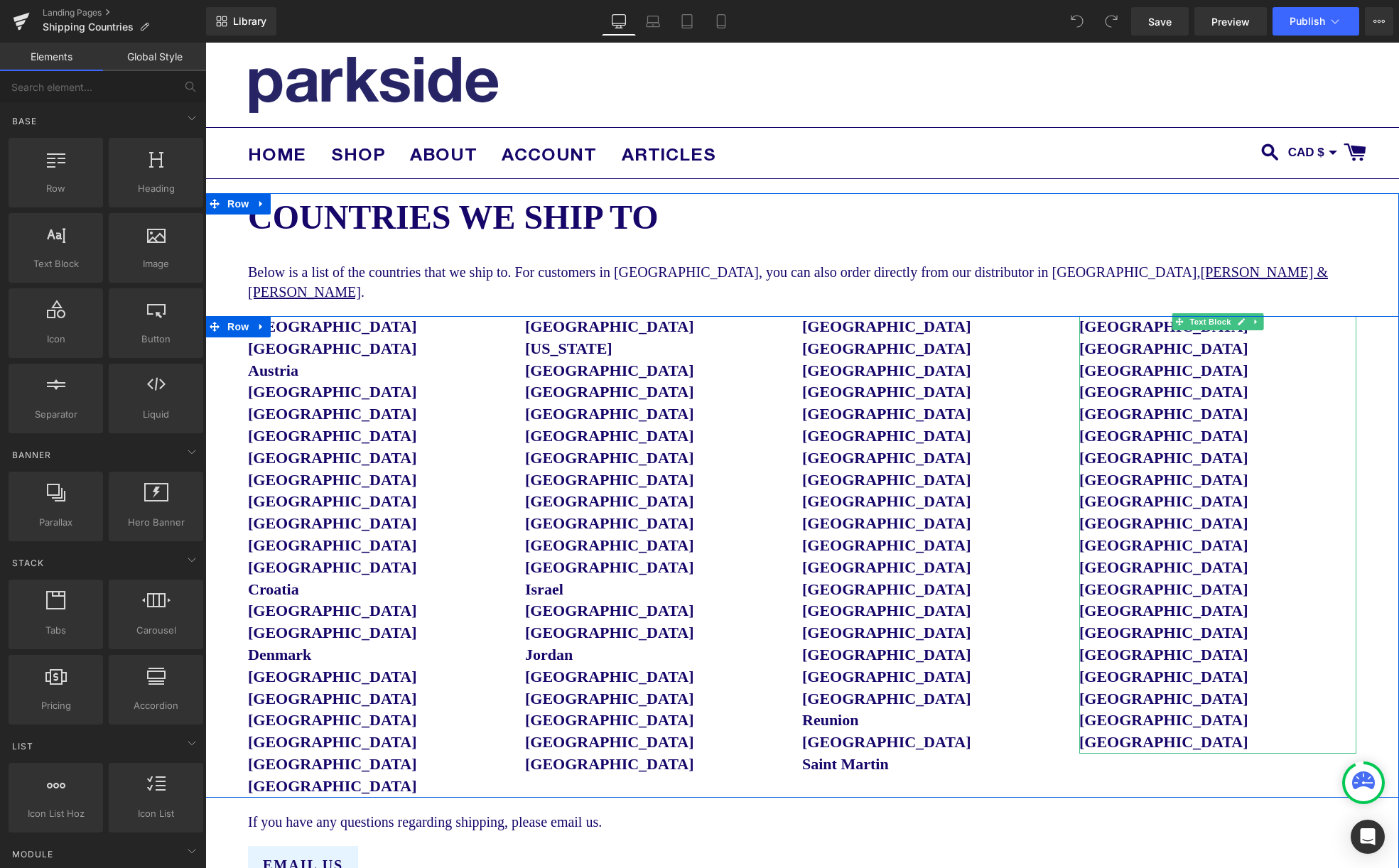
click at [1204, 666] on p "[GEOGRAPHIC_DATA]" at bounding box center [1218, 677] width 277 height 22
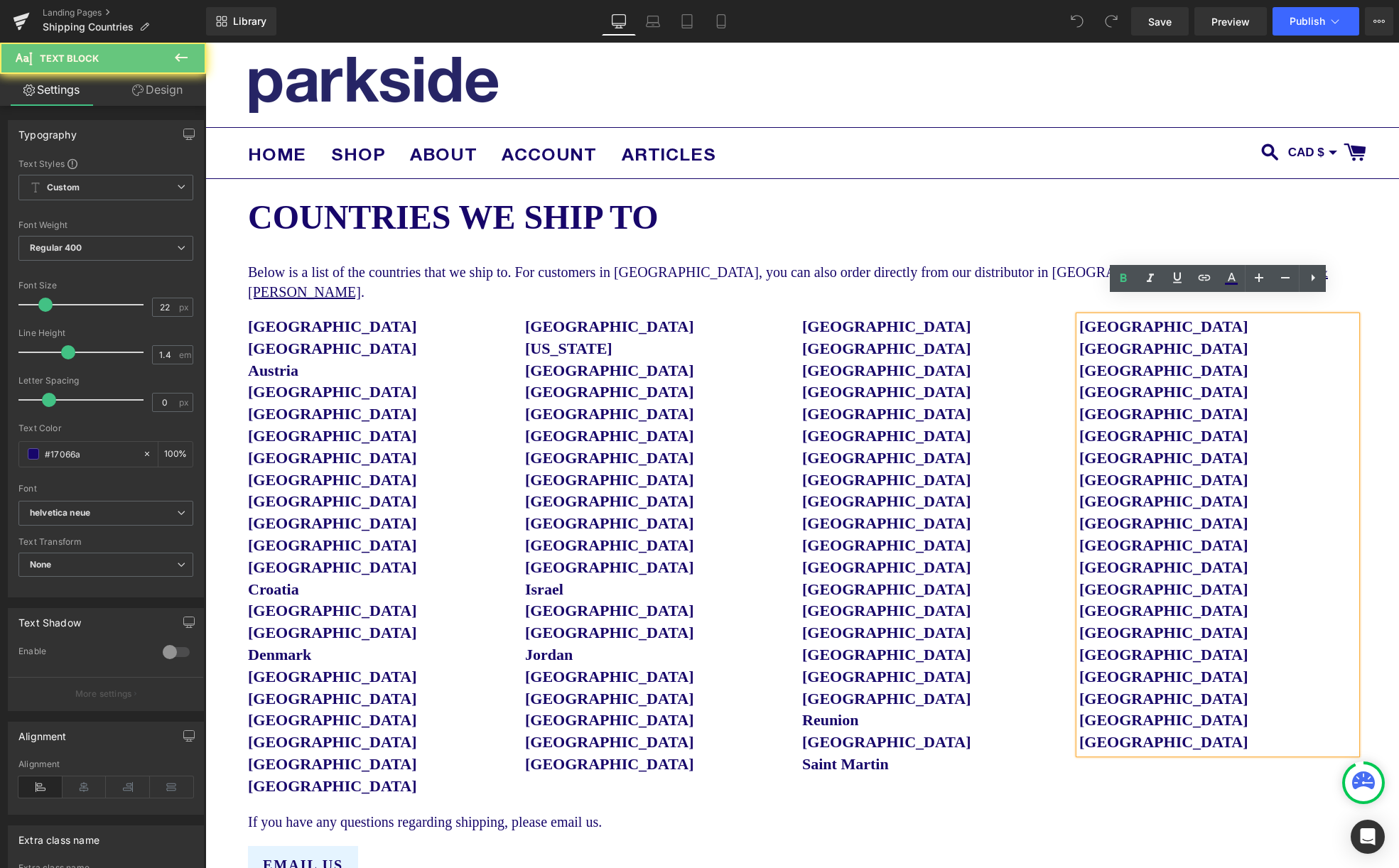
click at [1200, 666] on p "United Kingdom" at bounding box center [1218, 677] width 277 height 22
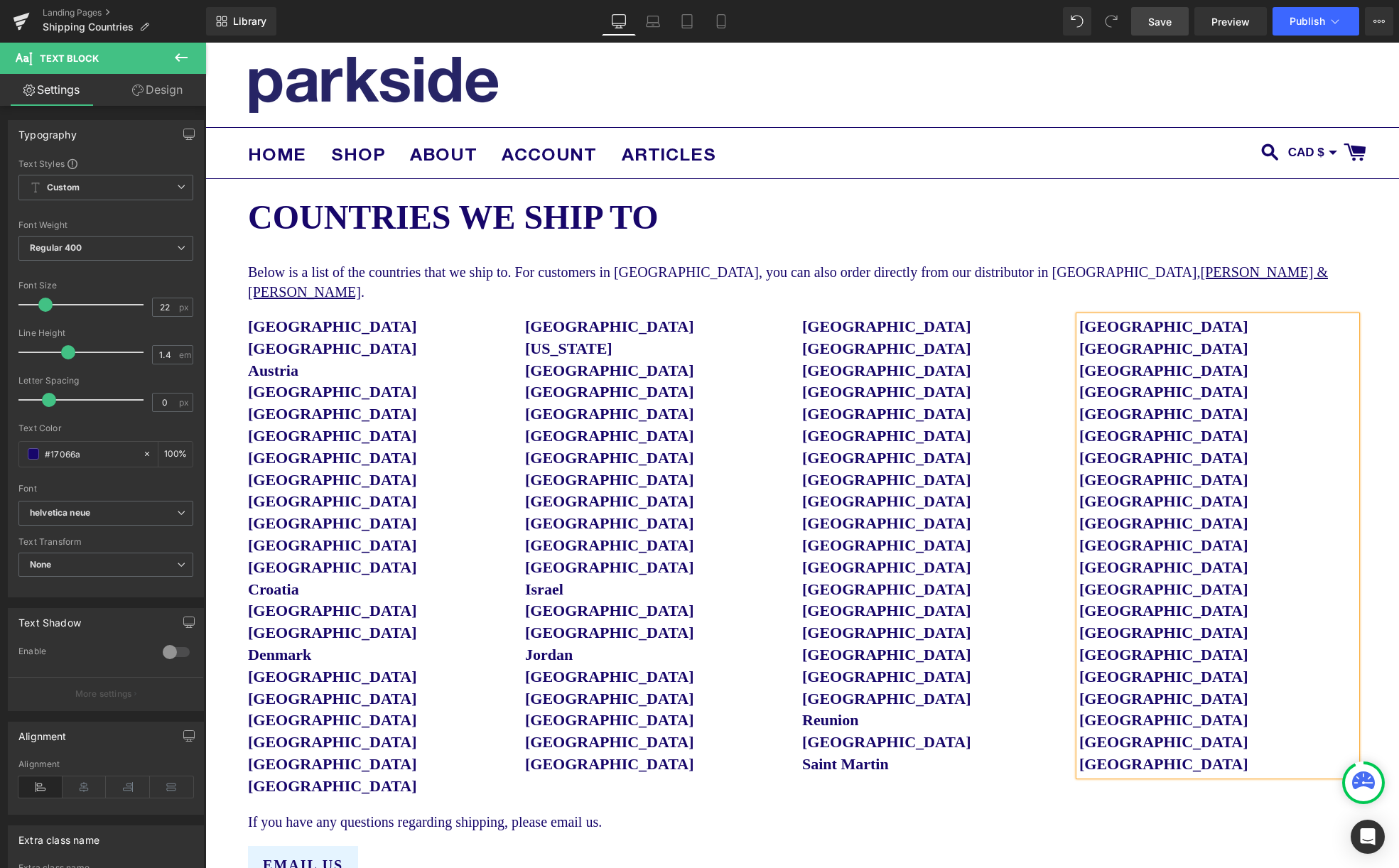
click at [1163, 21] on span "Save" at bounding box center [1159, 22] width 24 height 15
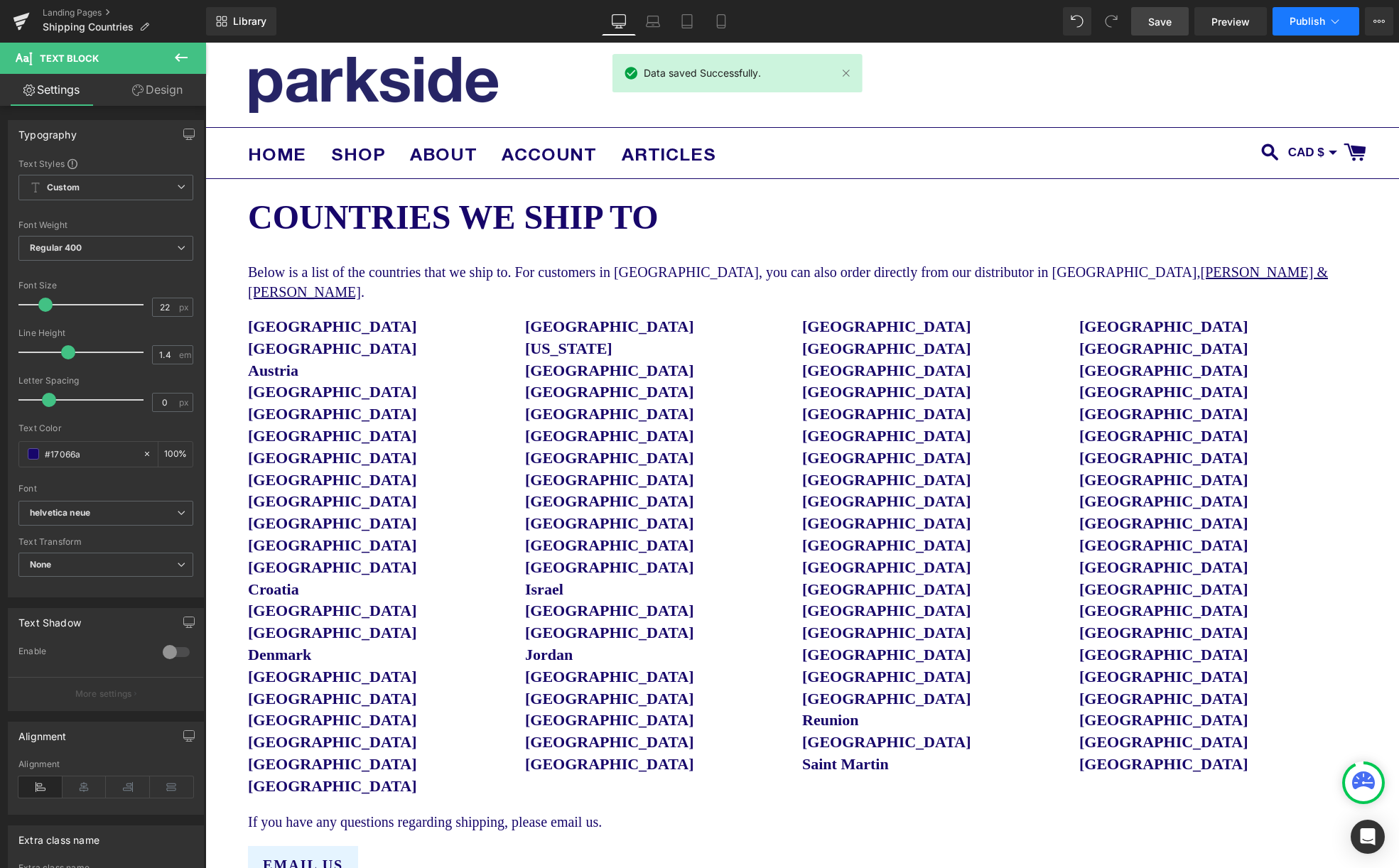
click at [1309, 21] on span "Publish" at bounding box center [1306, 21] width 35 height 11
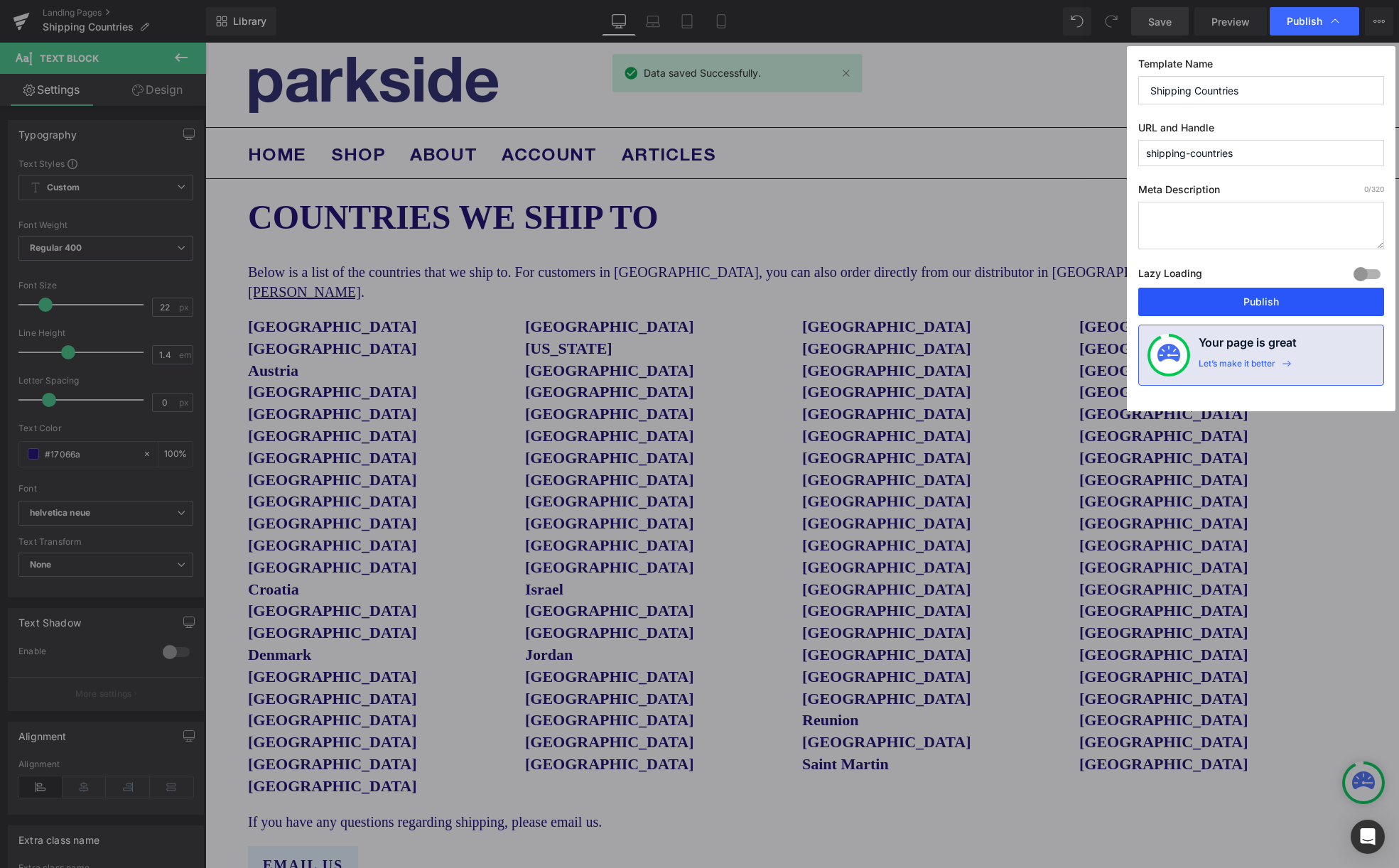
click at [1268, 302] on button "Publish" at bounding box center [1261, 302] width 245 height 28
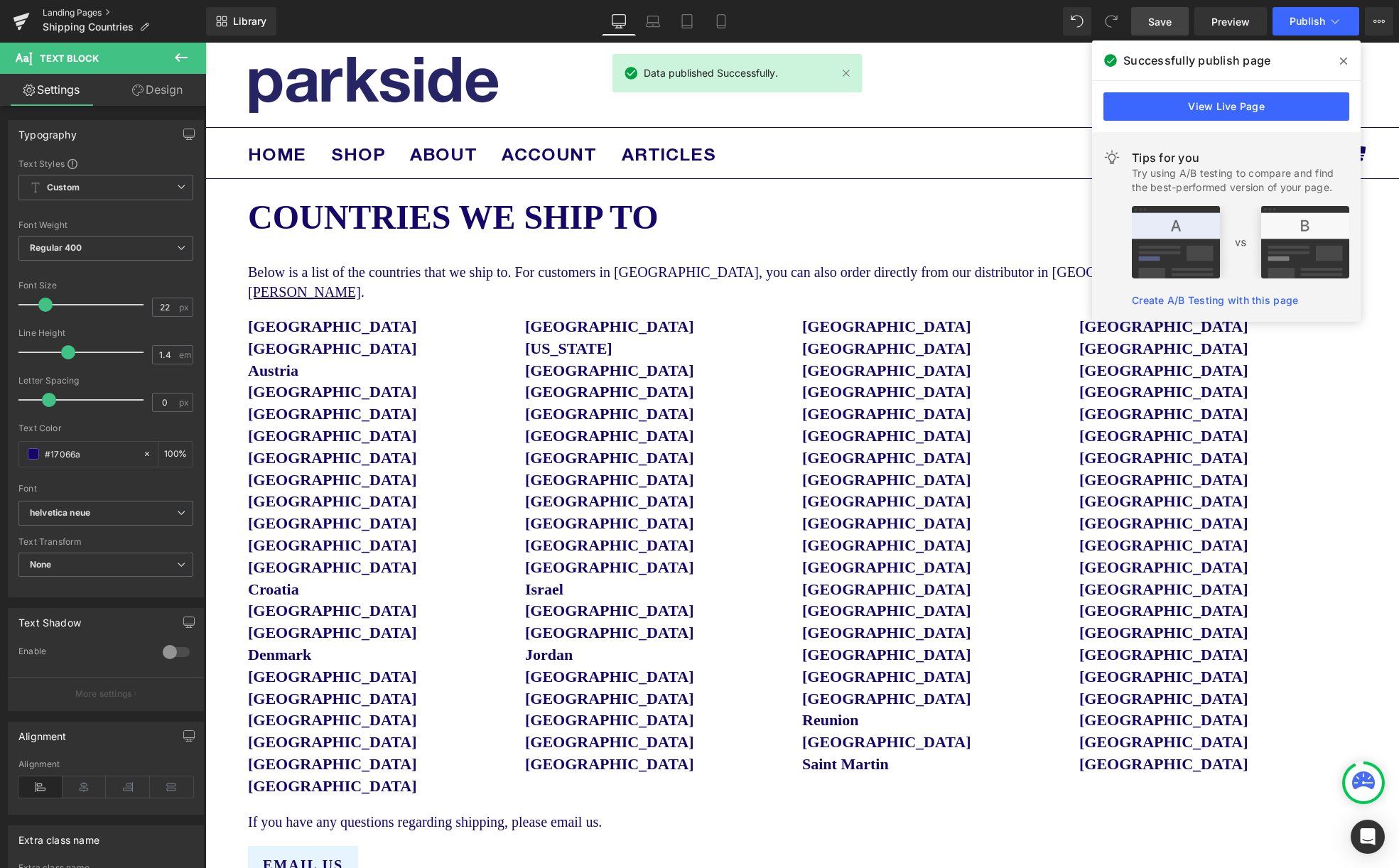
click at [78, 9] on link "Landing Pages" at bounding box center [124, 12] width 163 height 11
